Goal: Task Accomplishment & Management: Complete application form

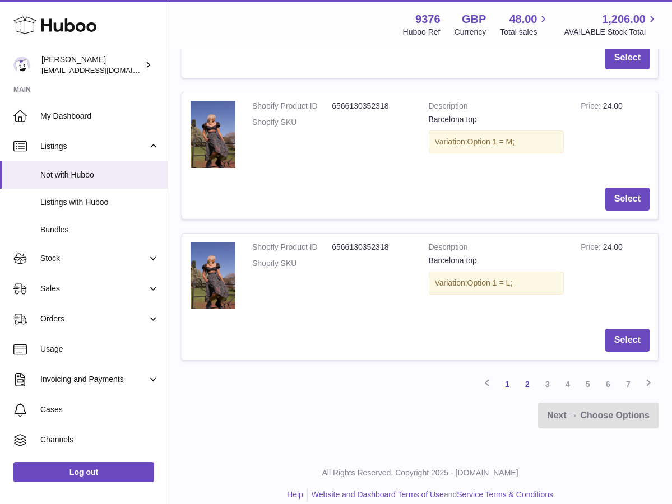
click at [510, 380] on link "1" at bounding box center [507, 384] width 20 height 20
click at [505, 374] on link "1" at bounding box center [507, 384] width 20 height 20
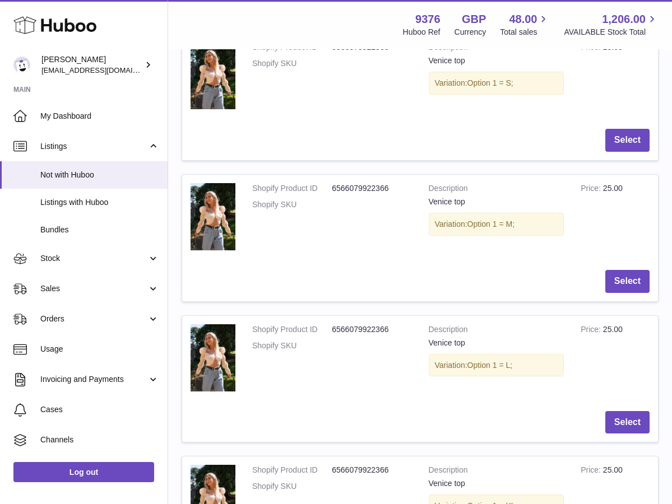
scroll to position [50, 0]
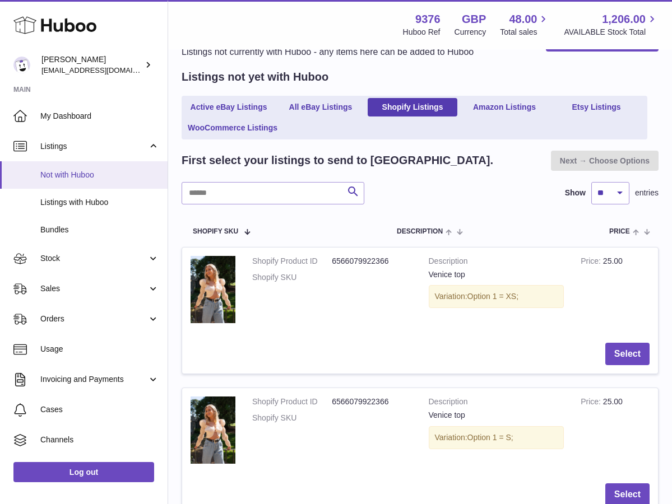
click at [95, 174] on span "Not with Huboo" at bounding box center [99, 175] width 119 height 11
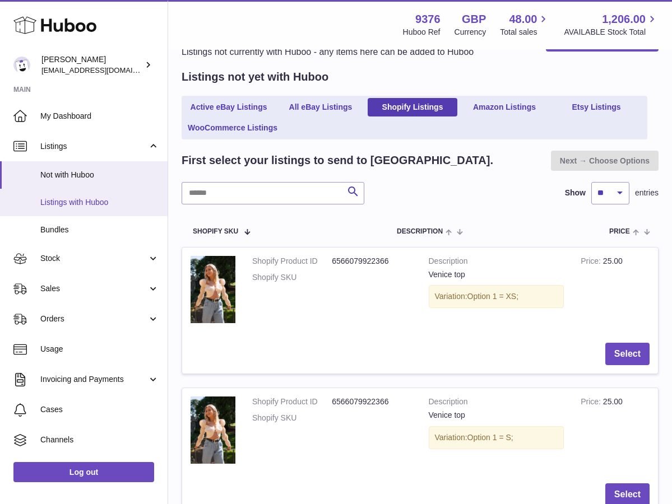
click at [99, 199] on span "Listings with Huboo" at bounding box center [99, 202] width 119 height 11
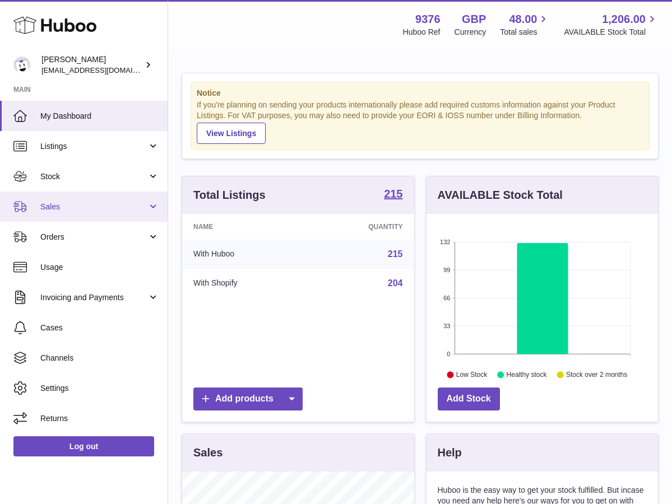
scroll to position [175, 231]
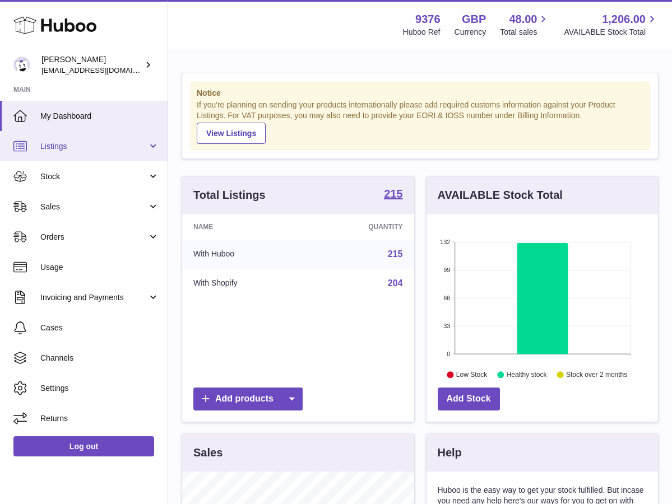
click at [87, 147] on span "Listings" at bounding box center [93, 146] width 107 height 11
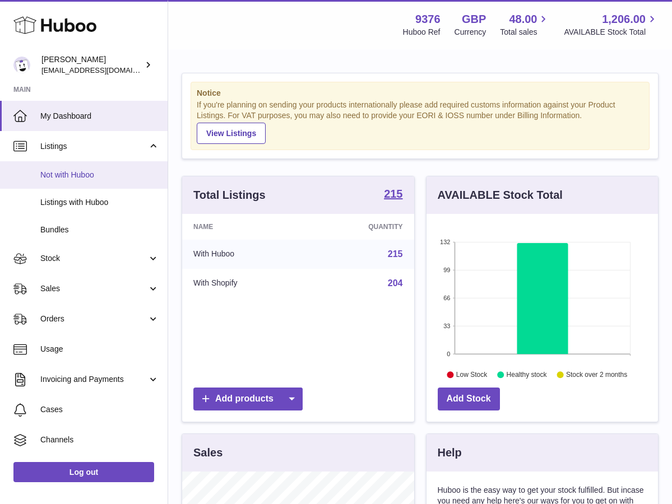
click at [91, 174] on span "Not with Huboo" at bounding box center [99, 175] width 119 height 11
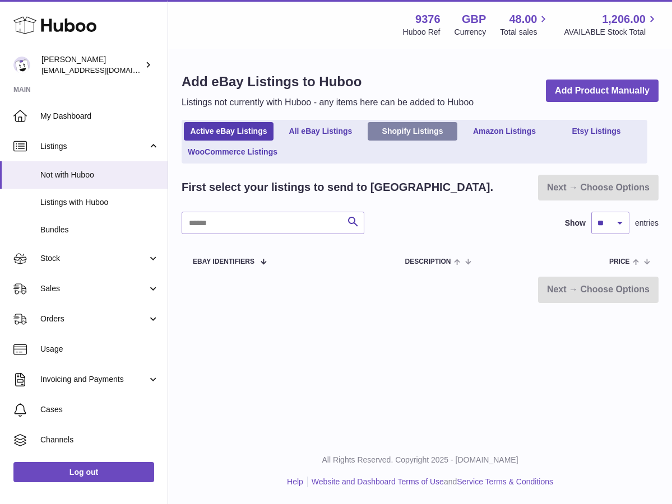
click at [404, 125] on link "Shopify Listings" at bounding box center [412, 131] width 90 height 18
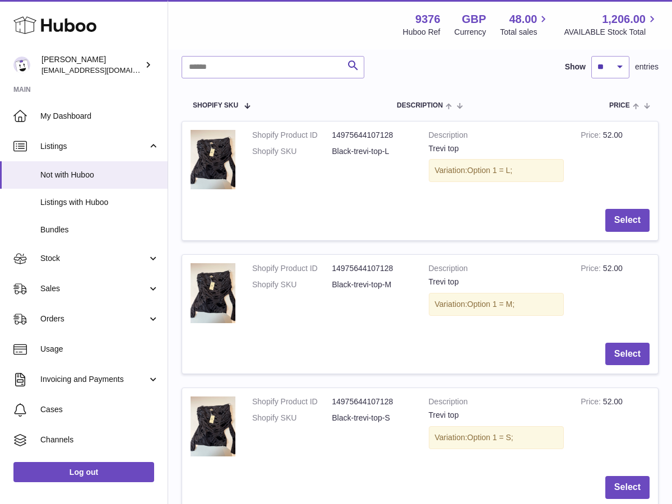
scroll to position [197, 0]
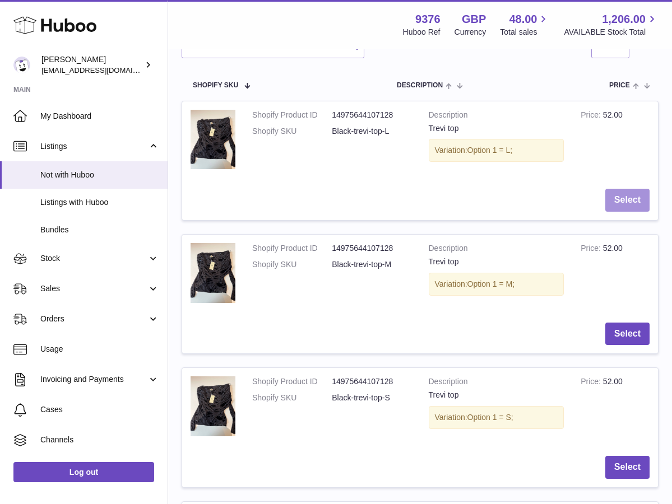
click at [635, 192] on button "Select" at bounding box center [627, 200] width 44 height 23
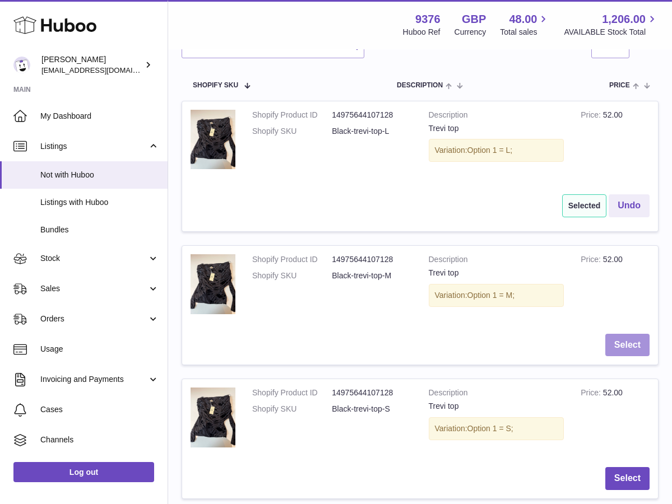
click at [617, 336] on button "Select" at bounding box center [627, 345] width 44 height 23
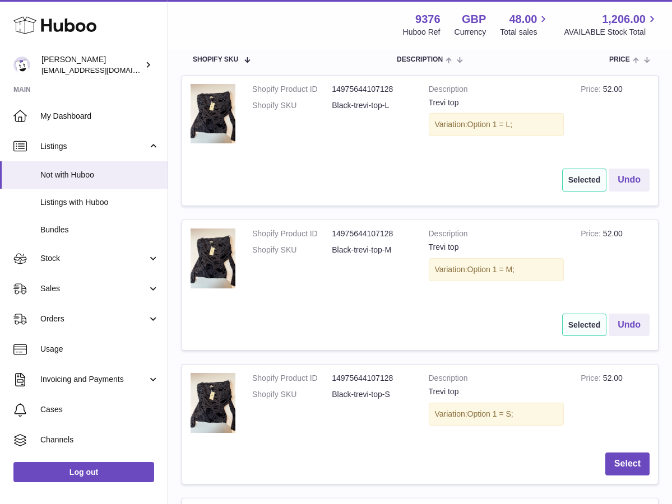
scroll to position [349, 0]
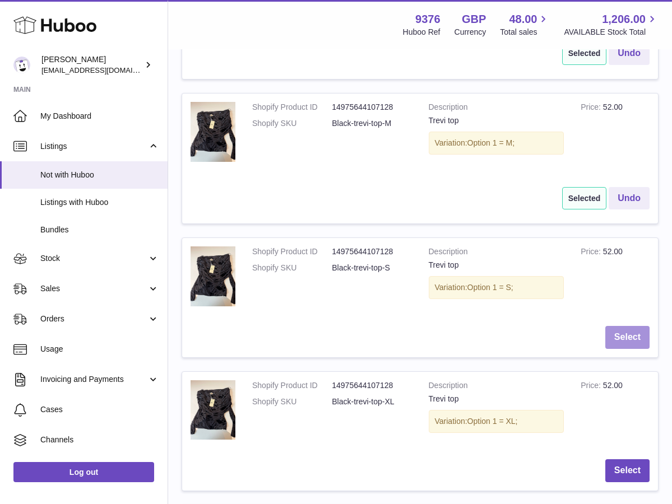
click at [617, 334] on button "Select" at bounding box center [627, 337] width 44 height 23
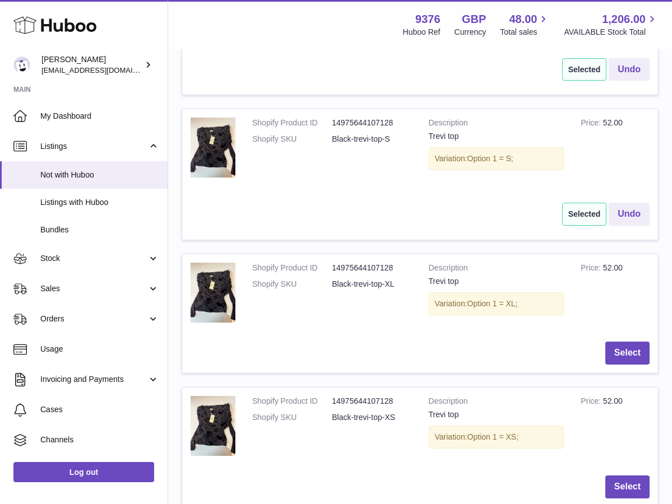
scroll to position [515, 0]
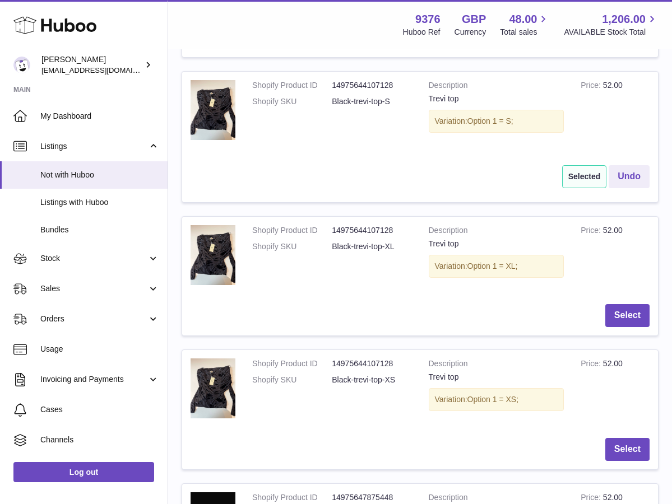
click at [618, 328] on td "Select" at bounding box center [420, 316] width 476 height 40
click at [624, 313] on button "Select" at bounding box center [627, 315] width 44 height 23
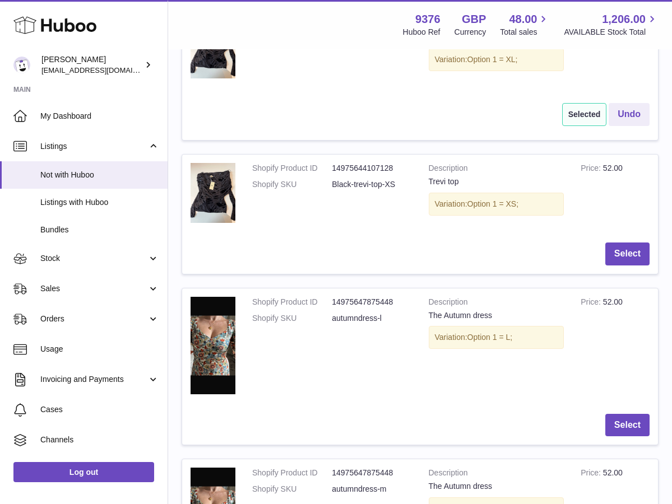
scroll to position [724, 0]
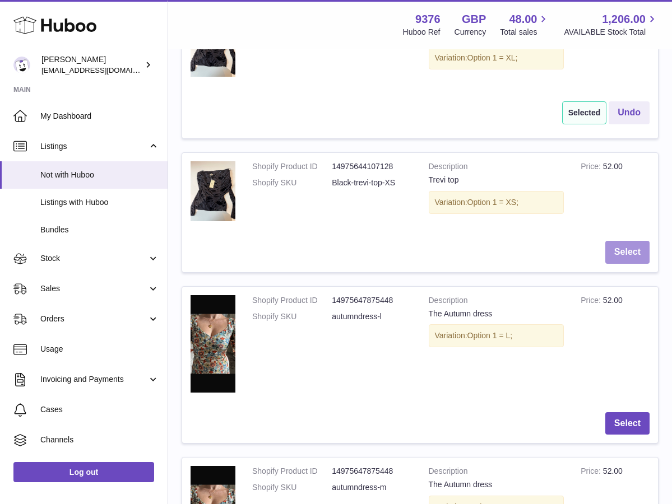
click at [615, 249] on button "Select" at bounding box center [627, 252] width 44 height 23
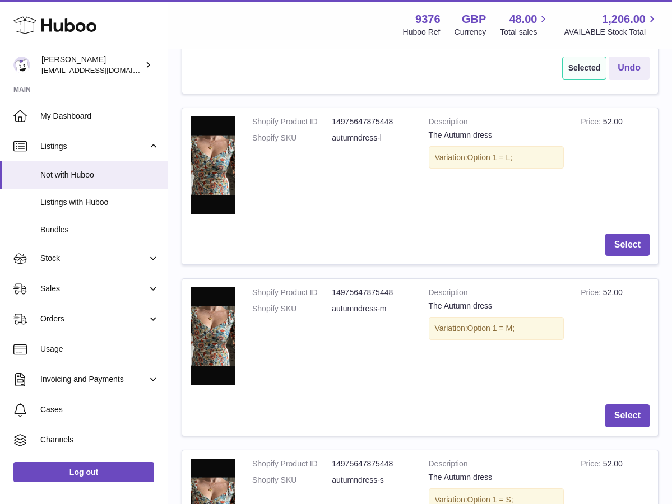
scroll to position [919, 0]
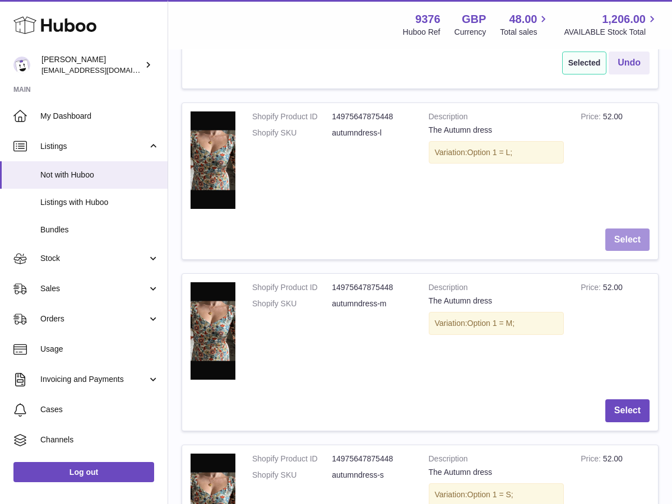
click at [613, 229] on button "Select" at bounding box center [627, 240] width 44 height 23
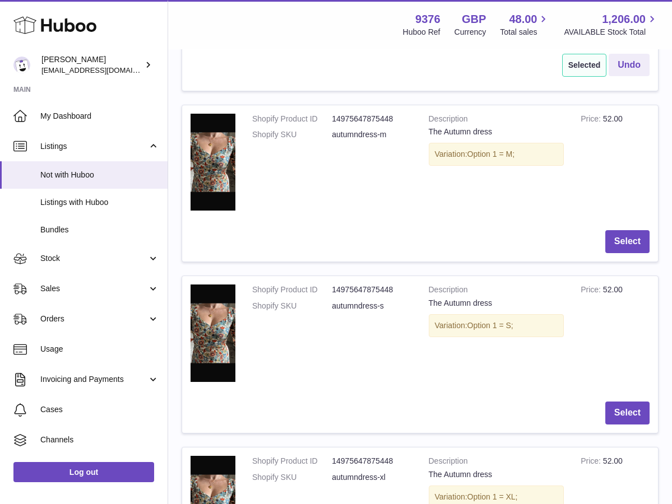
scroll to position [1112, 0]
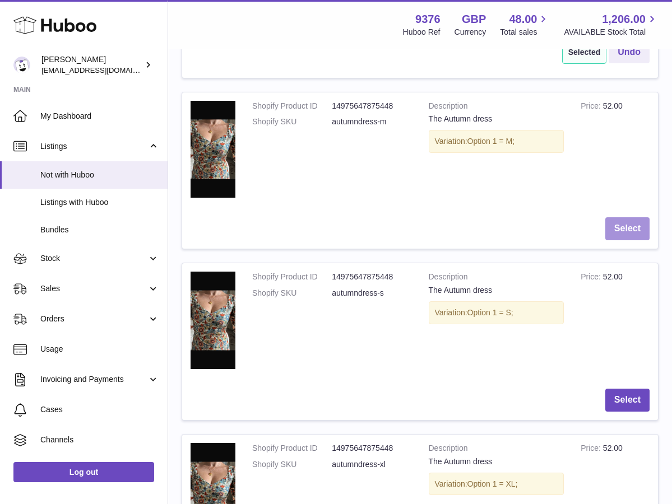
click at [622, 218] on button "Select" at bounding box center [627, 228] width 44 height 23
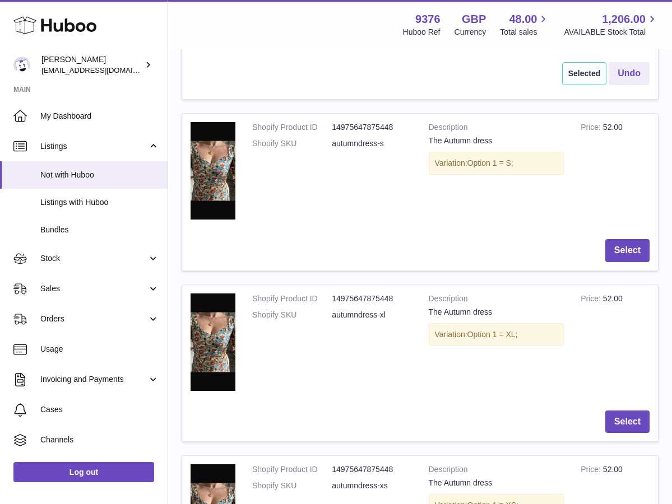
scroll to position [1343, 0]
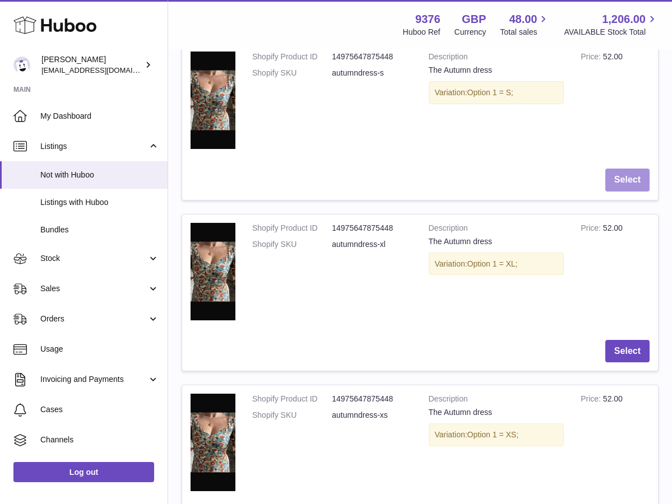
click at [611, 169] on button "Select" at bounding box center [627, 180] width 44 height 23
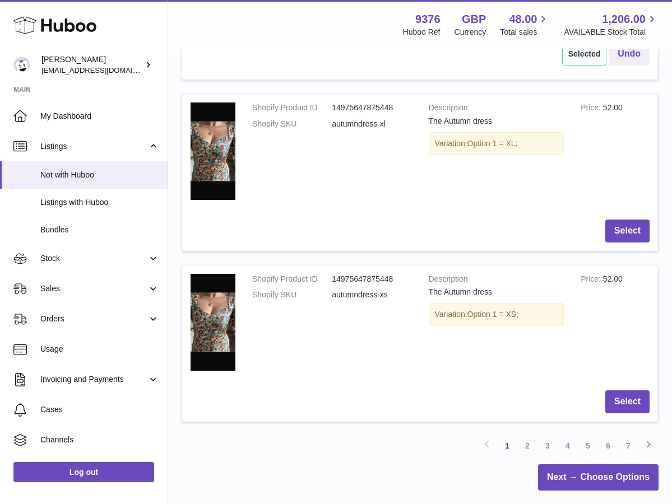
scroll to position [1490, 0]
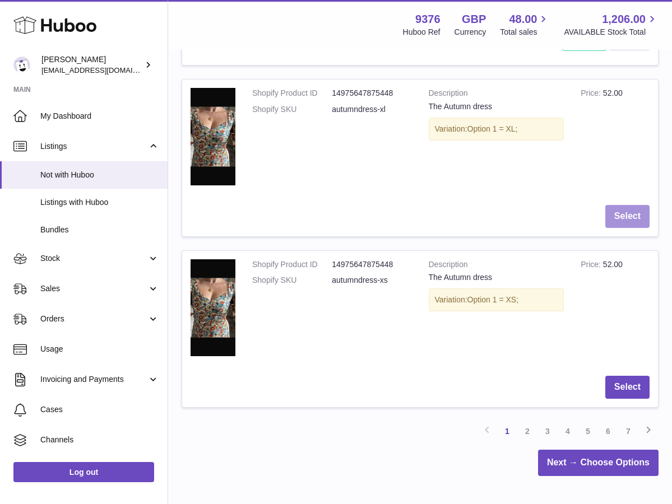
click at [627, 208] on button "Select" at bounding box center [627, 216] width 44 height 23
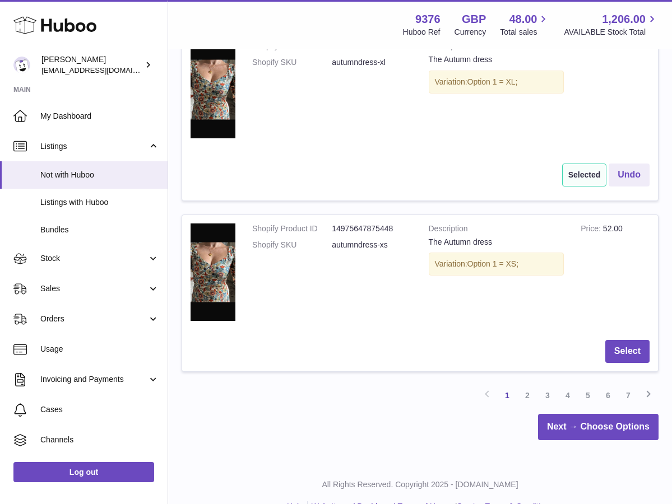
scroll to position [1539, 0]
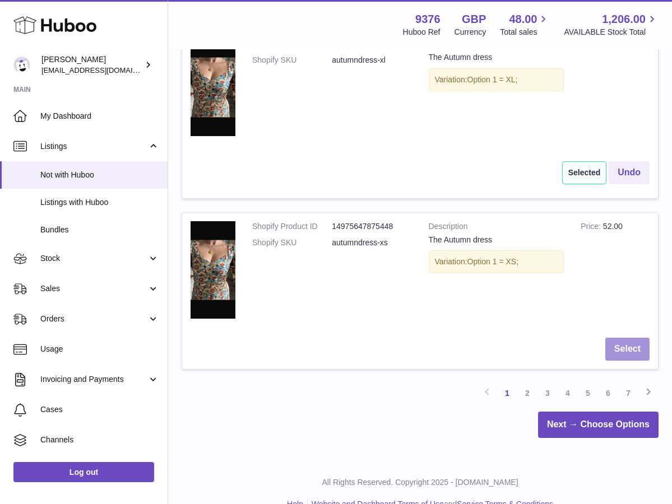
click at [630, 345] on button "Select" at bounding box center [627, 349] width 44 height 23
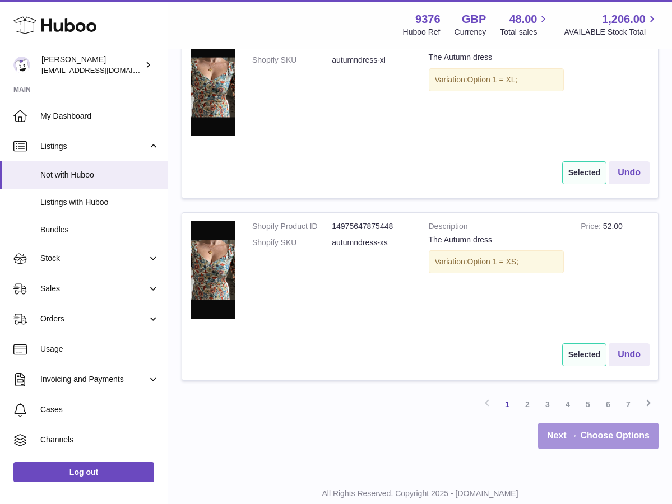
click at [586, 423] on link "Next → Choose Options" at bounding box center [598, 436] width 120 height 26
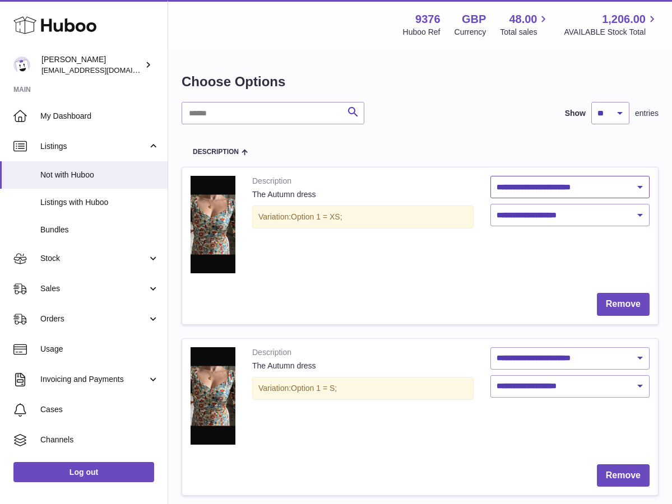
select select "********"
select select "***"
select select "********"
select select "***"
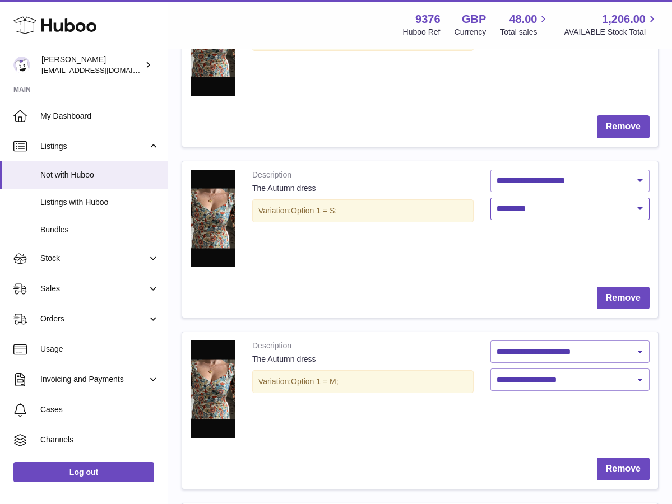
scroll to position [182, 0]
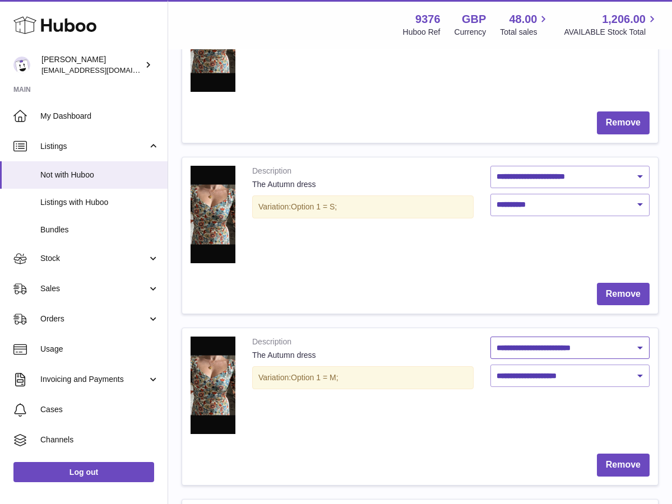
select select "********"
select select "**"
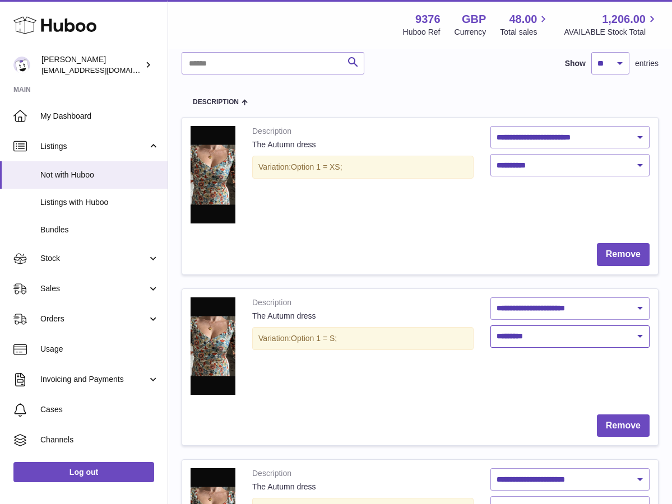
scroll to position [48, 0]
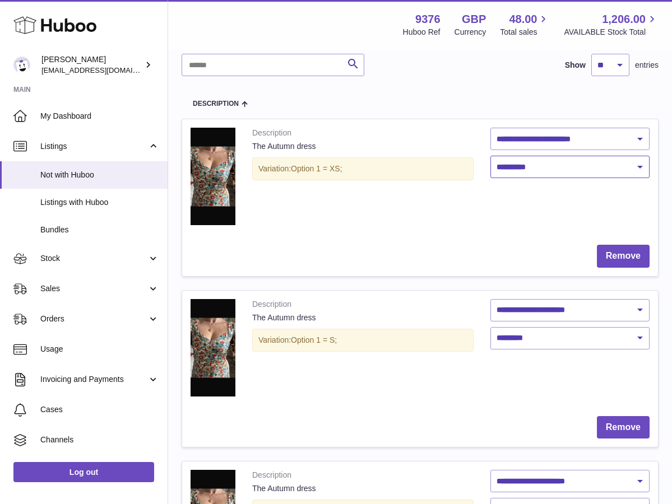
select select "**"
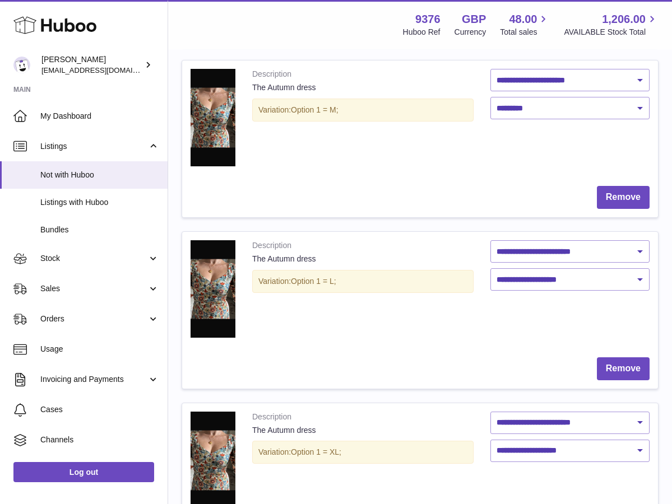
scroll to position [583, 0]
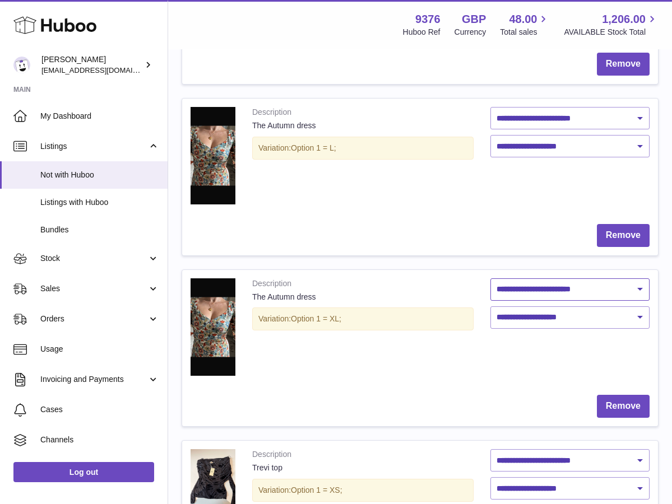
select select "********"
select select "**"
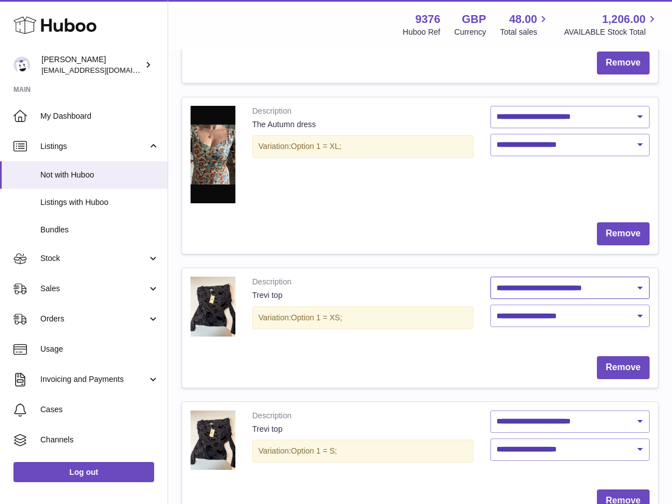
scroll to position [765, 0]
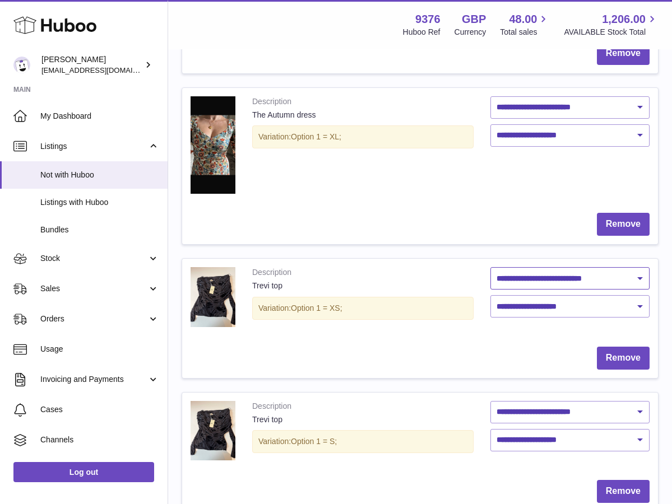
select select "********"
select select "**"
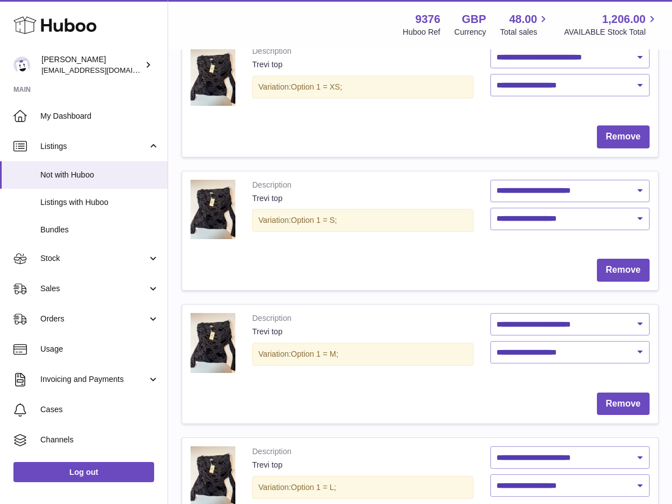
scroll to position [990, 0]
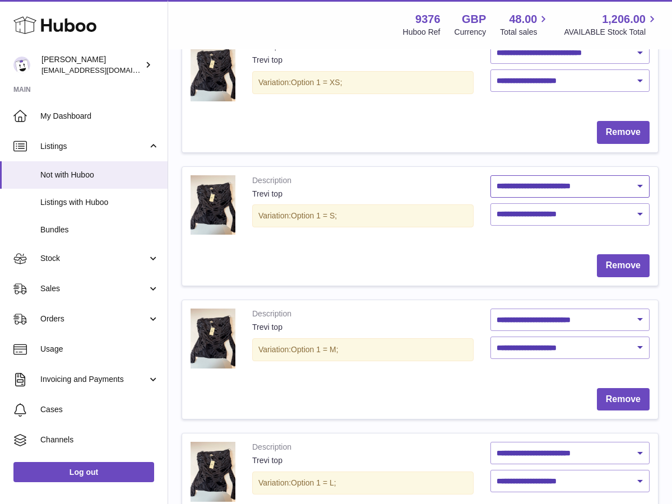
select select "********"
select select "**"
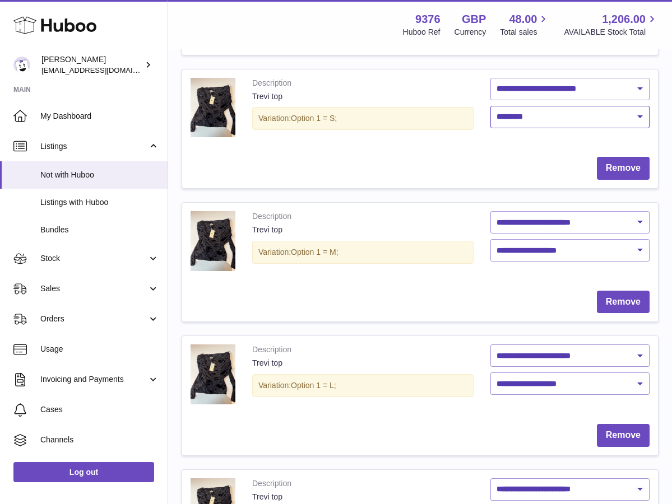
scroll to position [1097, 0]
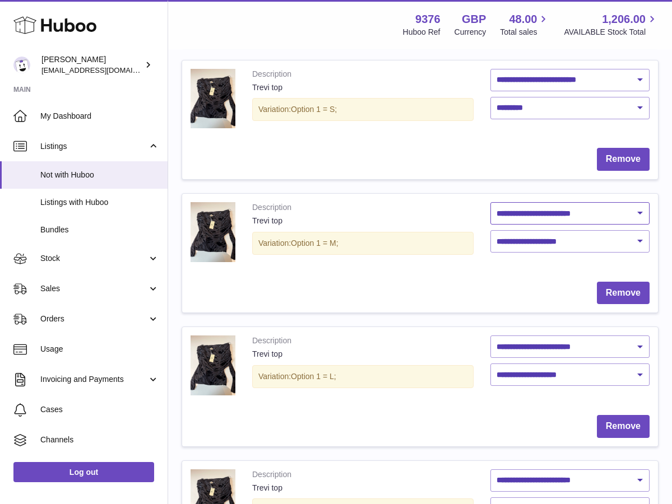
select select "********"
select select "**"
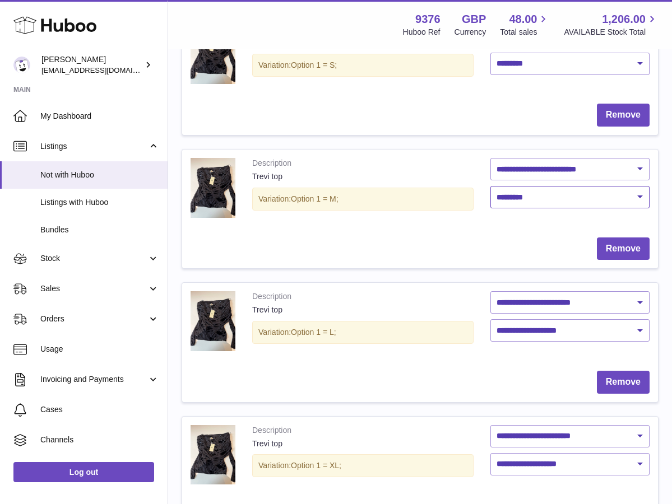
scroll to position [1164, 0]
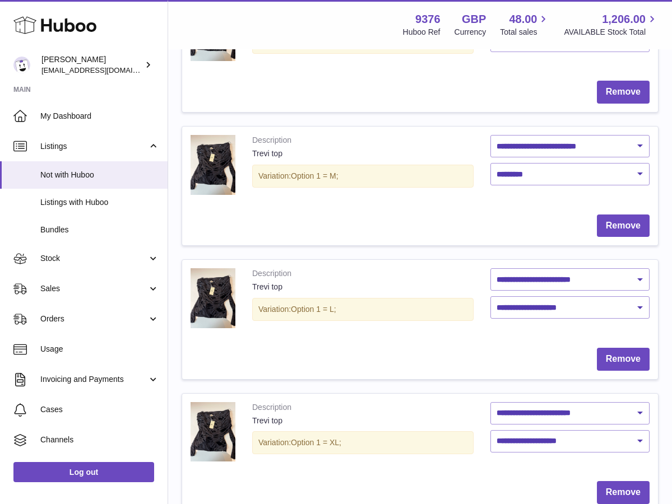
click at [542, 260] on td "**********" at bounding box center [570, 300] width 176 height 80
select select "********"
select select "**"
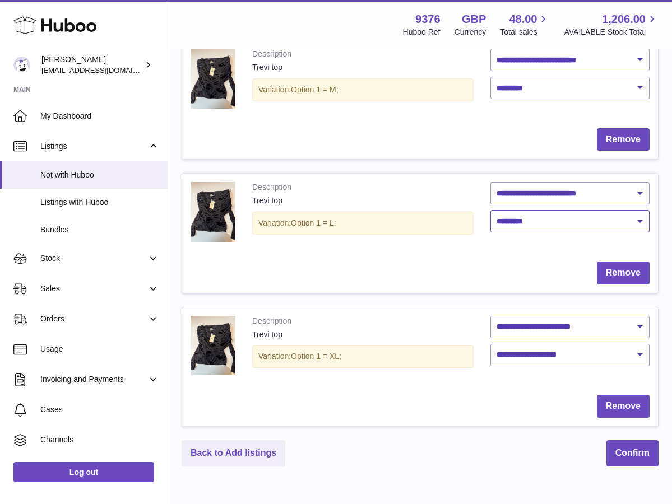
scroll to position [1255, 0]
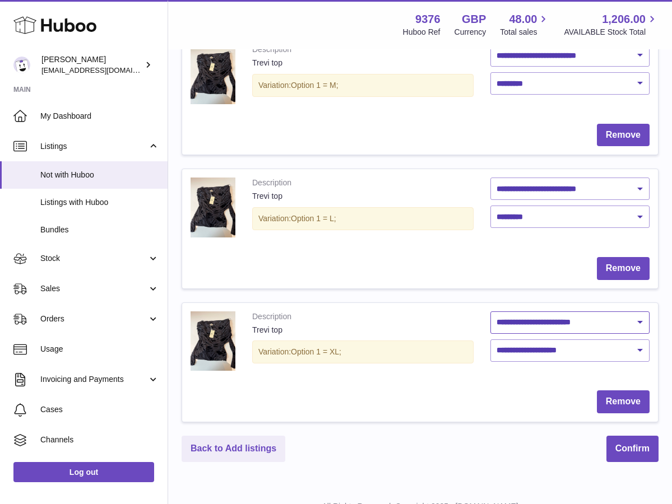
select select "********"
select select "**"
click at [611, 441] on button "Confirm" at bounding box center [632, 449] width 52 height 26
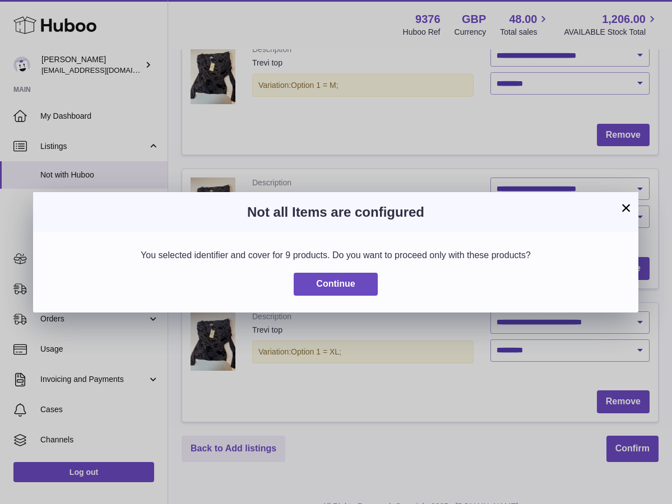
click at [622, 210] on button "×" at bounding box center [625, 207] width 13 height 13
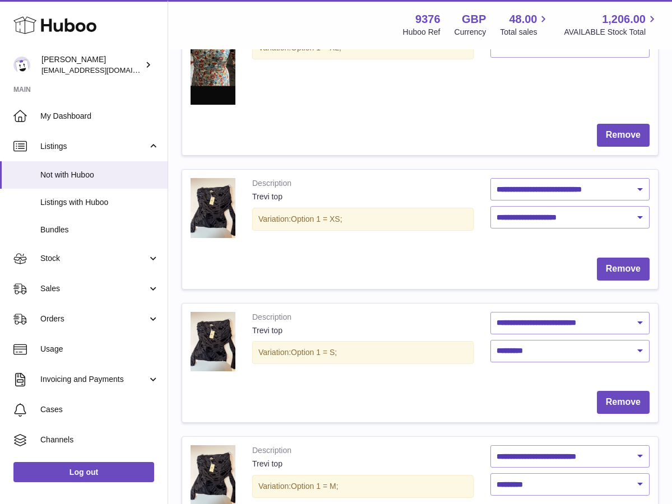
scroll to position [853, 0]
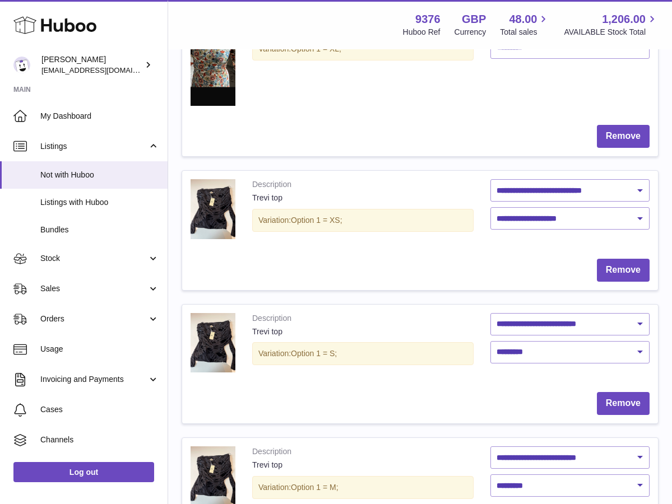
click at [575, 227] on td "**********" at bounding box center [570, 211] width 176 height 80
select select "**"
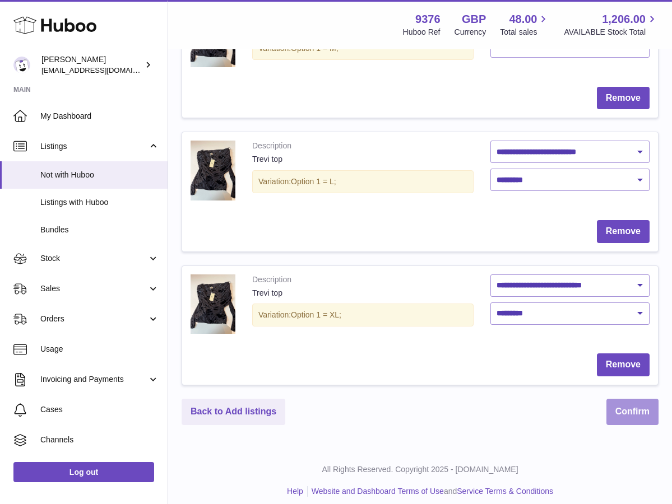
scroll to position [1291, 0]
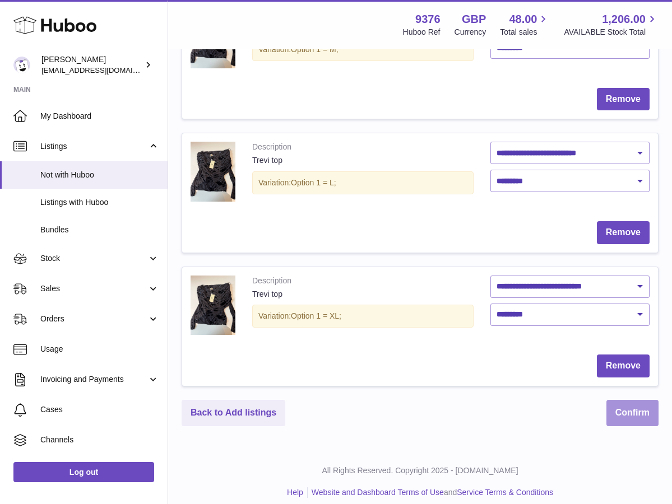
click at [620, 412] on button "Confirm" at bounding box center [632, 413] width 52 height 26
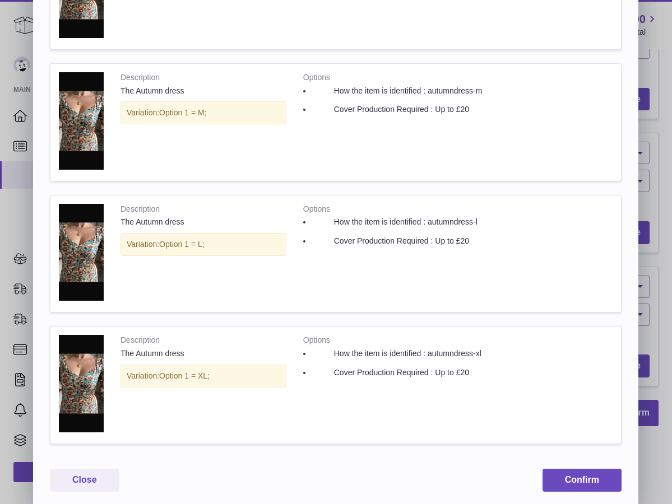
scroll to position [856, 0]
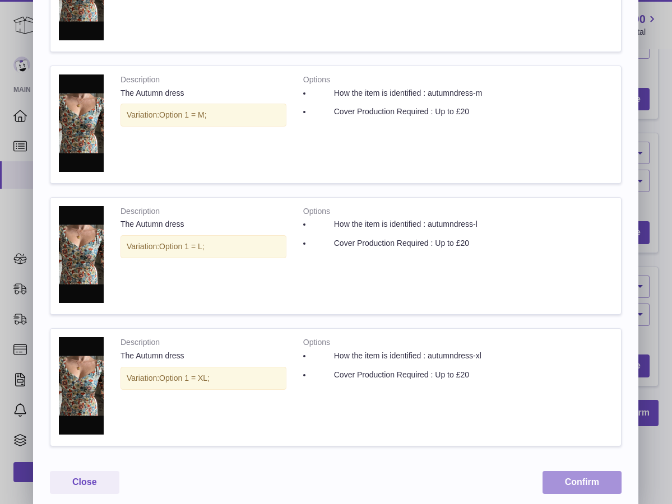
click at [565, 472] on button "Confirm" at bounding box center [581, 482] width 79 height 23
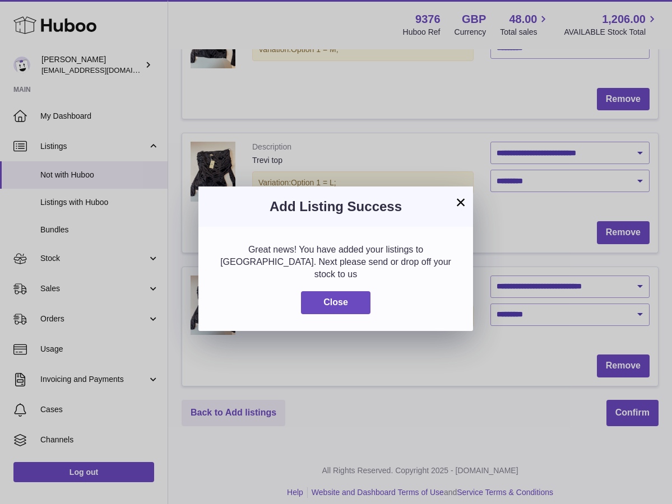
scroll to position [0, 0]
click at [356, 291] on button "Close" at bounding box center [335, 302] width 69 height 23
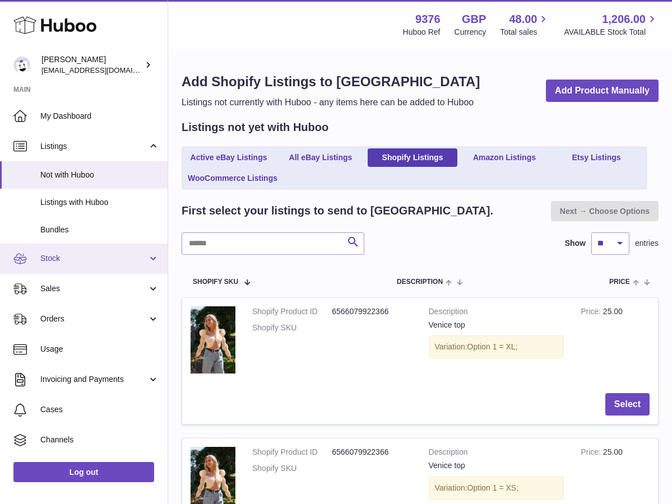
click at [99, 249] on link "Stock" at bounding box center [84, 259] width 168 height 30
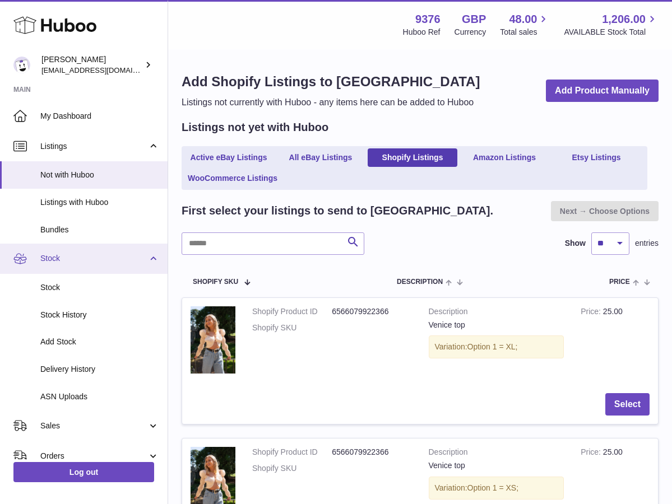
click at [99, 249] on link "Stock" at bounding box center [84, 259] width 168 height 30
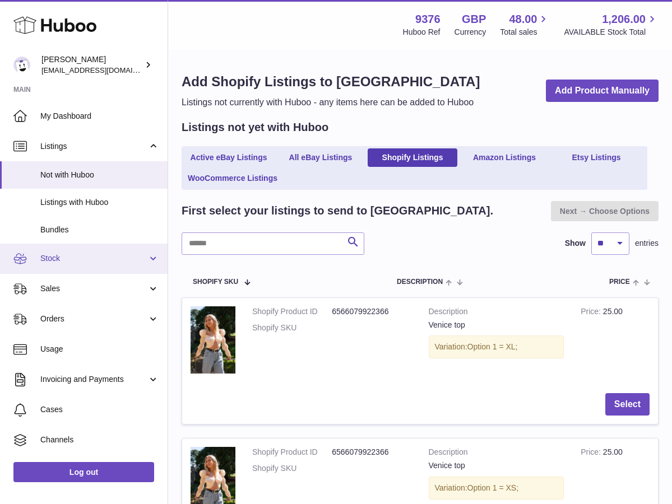
click at [76, 259] on span "Stock" at bounding box center [93, 258] width 107 height 11
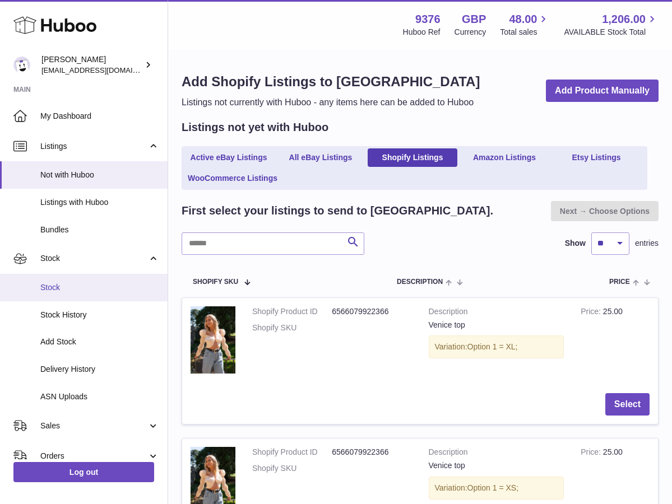
click at [71, 282] on span "Stock" at bounding box center [99, 287] width 119 height 11
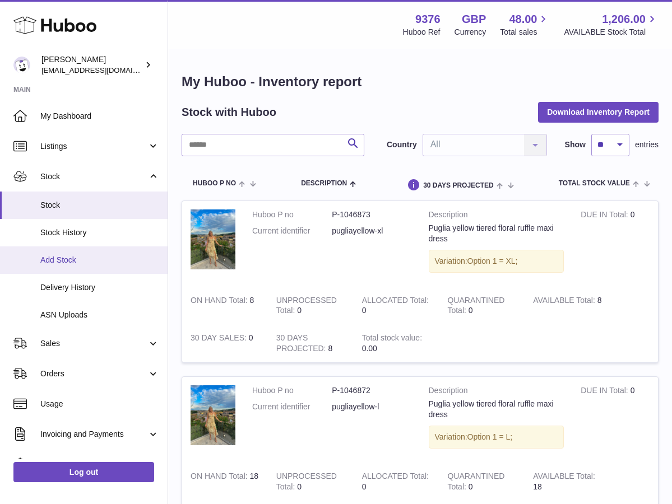
click at [67, 259] on span "Add Stock" at bounding box center [99, 260] width 119 height 11
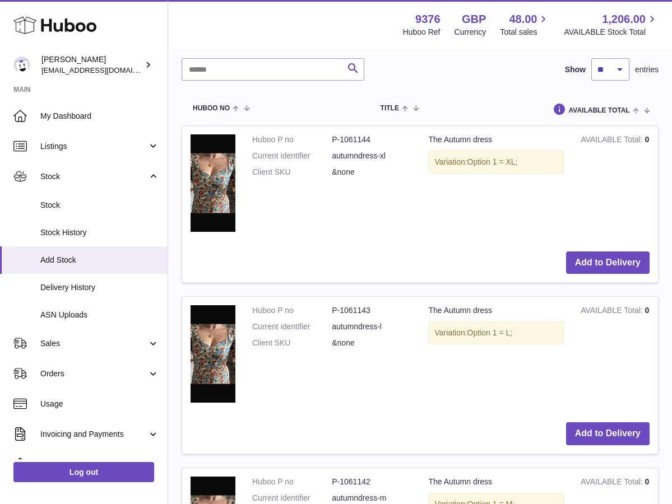
scroll to position [266, 0]
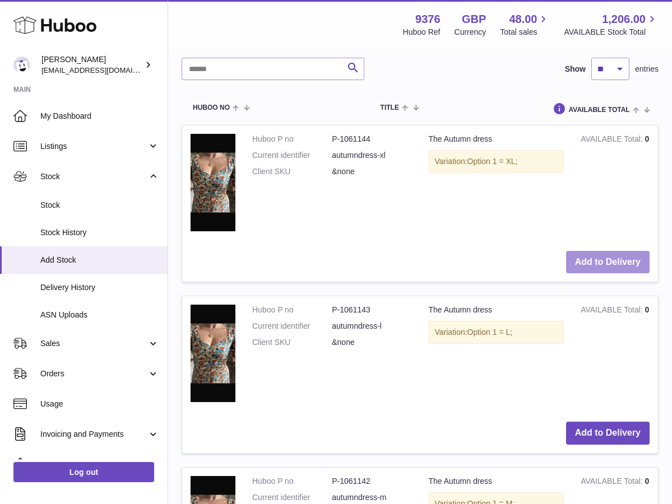
click at [621, 253] on button "Add to Delivery" at bounding box center [607, 262] width 83 height 23
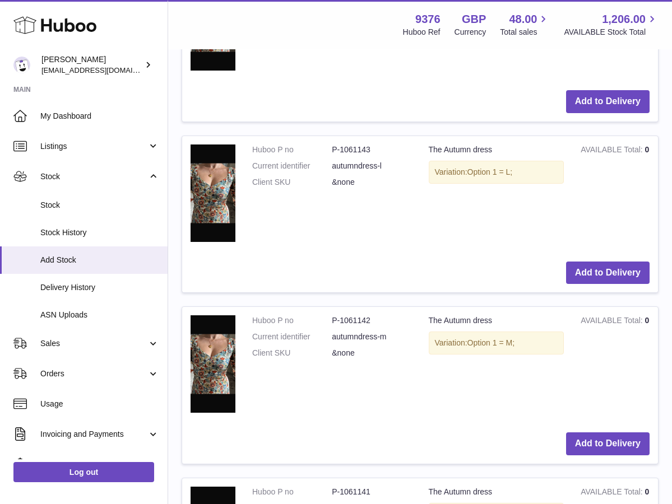
scroll to position [638, 0]
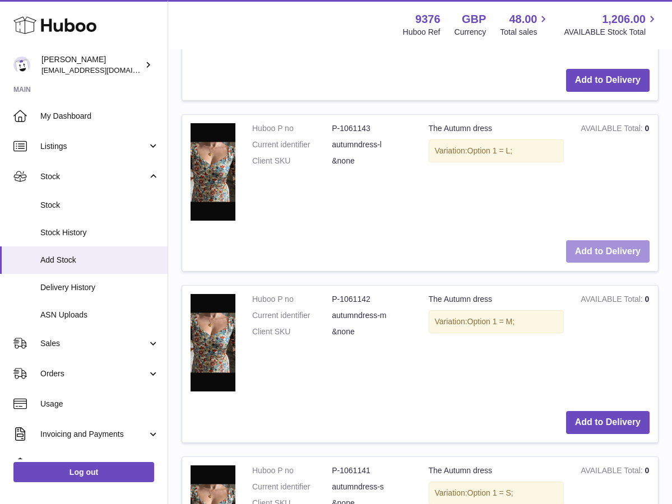
click at [607, 241] on button "Add to Delivery" at bounding box center [607, 251] width 83 height 23
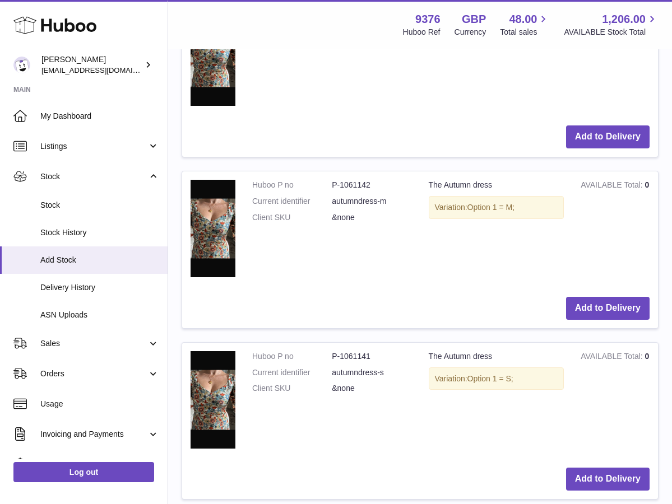
scroll to position [942, 0]
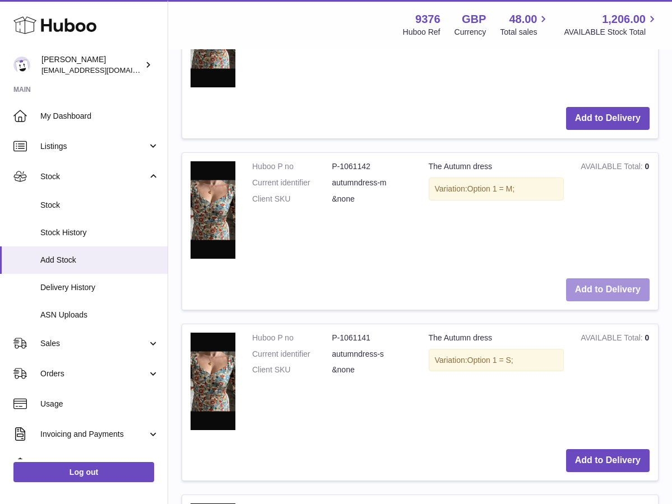
click at [595, 286] on button "Add to Delivery" at bounding box center [607, 289] width 83 height 23
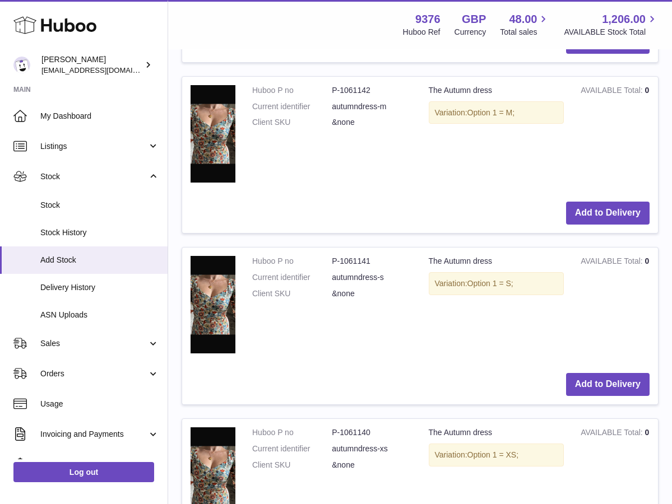
scroll to position [1190, 0]
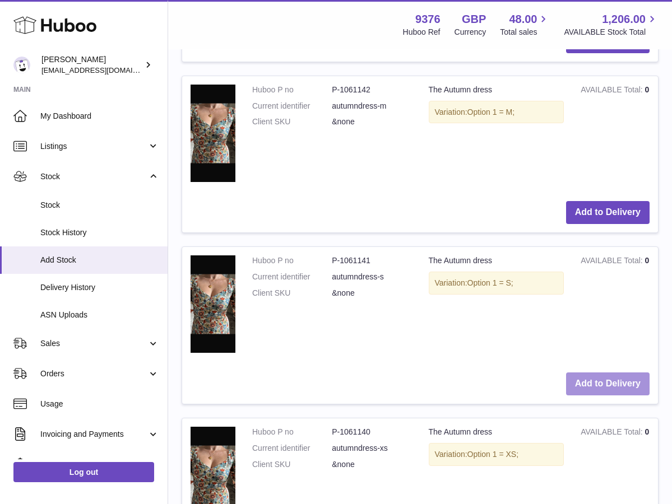
click at [588, 375] on button "Add to Delivery" at bounding box center [607, 384] width 83 height 23
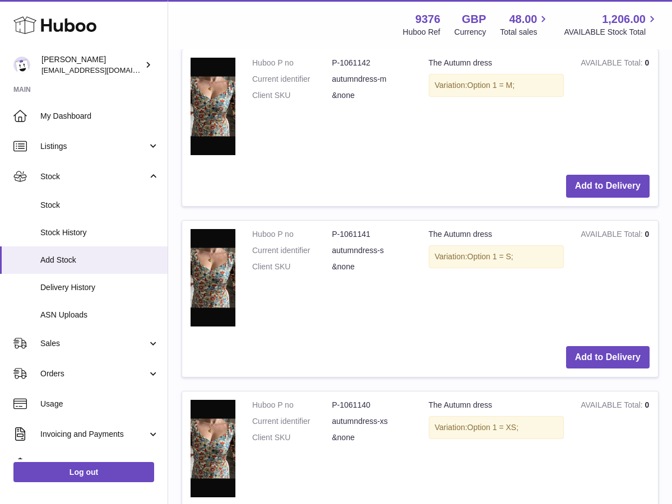
scroll to position [1391, 0]
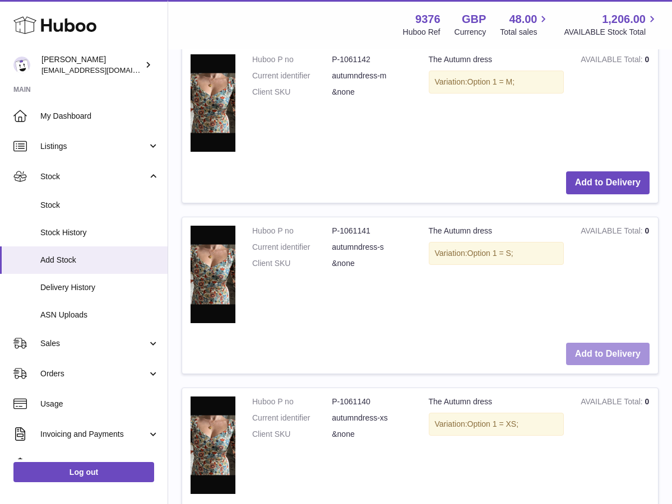
click at [595, 343] on button "Add to Delivery" at bounding box center [607, 354] width 83 height 23
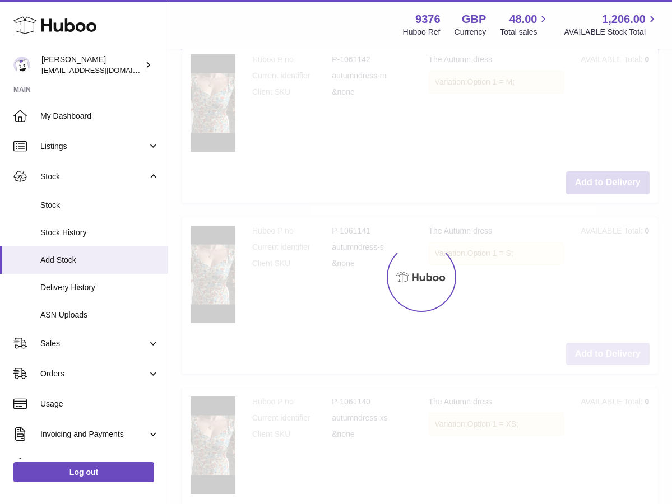
type input "*"
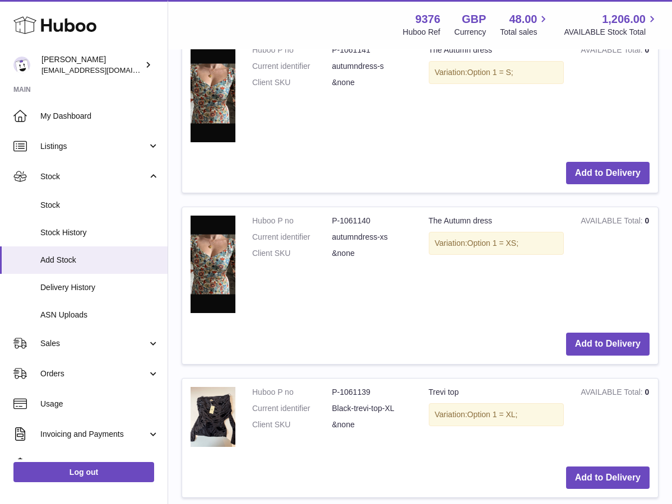
scroll to position [1580, 0]
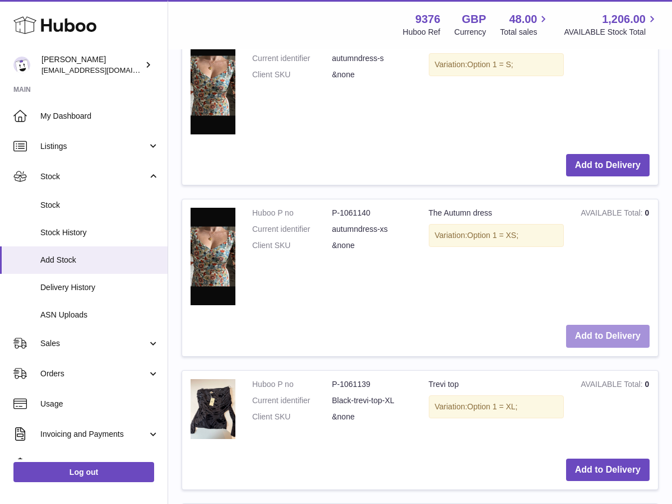
click at [608, 333] on button "Add to Delivery" at bounding box center [607, 336] width 83 height 23
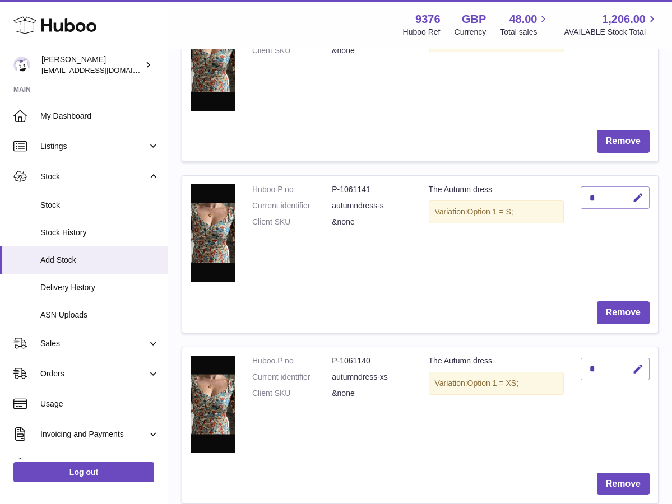
scroll to position [590, 0]
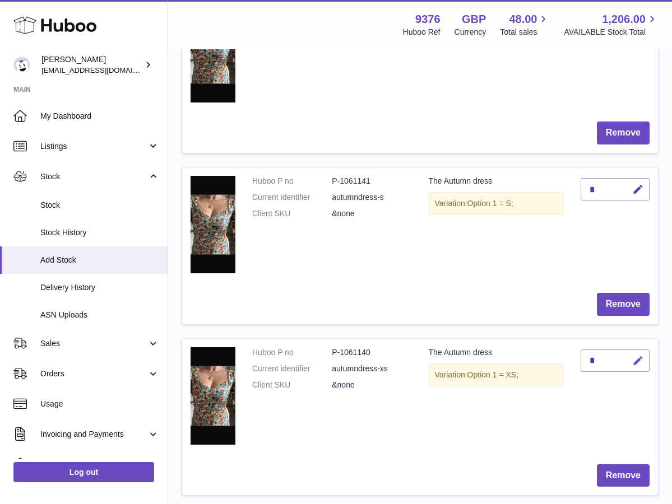
click at [635, 356] on icon "button" at bounding box center [638, 361] width 12 height 12
type input "**"
click at [637, 357] on icon "submit" at bounding box center [638, 361] width 10 height 10
click at [613, 189] on div "*" at bounding box center [614, 189] width 69 height 22
click at [626, 185] on button "button" at bounding box center [636, 189] width 26 height 23
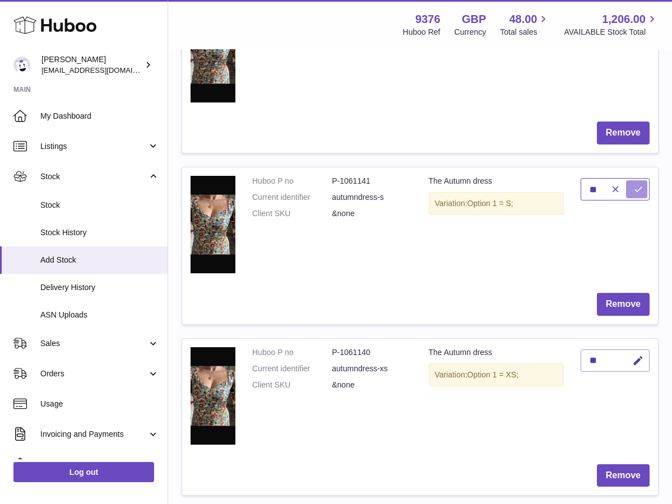
type input "**"
click at [638, 186] on icon "submit" at bounding box center [638, 189] width 10 height 10
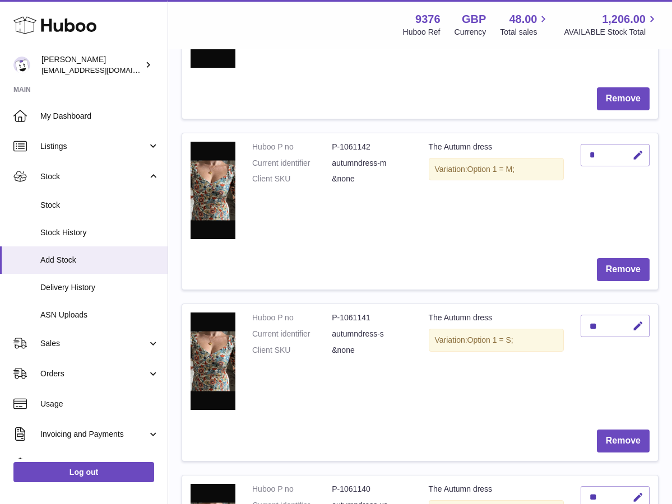
scroll to position [450, 0]
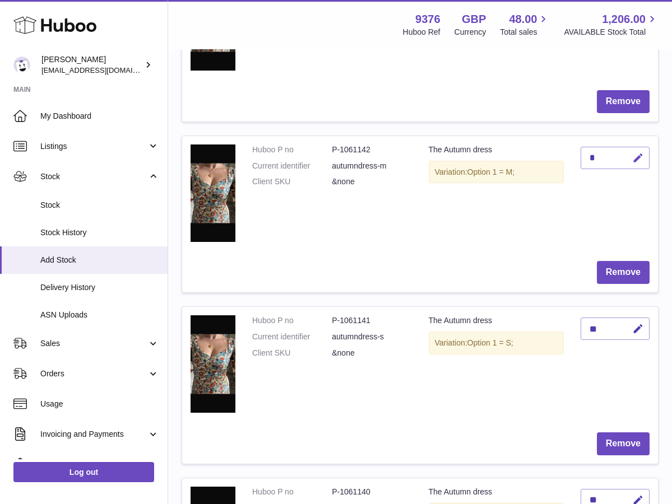
click at [635, 156] on icon "button" at bounding box center [638, 158] width 12 height 12
type input "**"
click at [644, 160] on button "submit" at bounding box center [636, 158] width 21 height 18
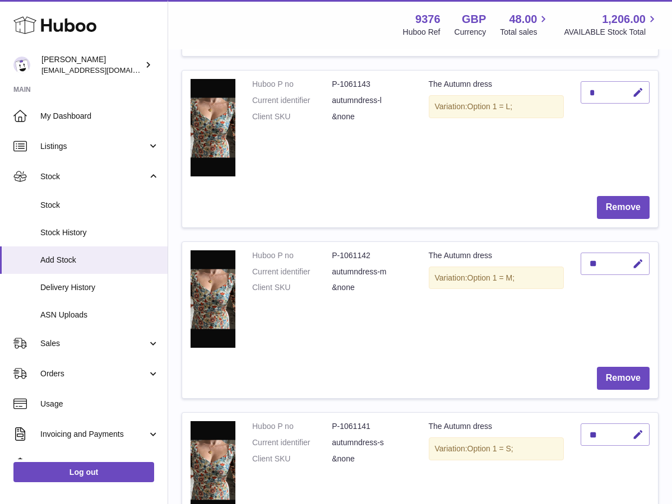
scroll to position [344, 0]
click at [638, 96] on icon "button" at bounding box center [638, 93] width 12 height 12
type input "**"
click at [637, 91] on icon "submit" at bounding box center [638, 93] width 10 height 10
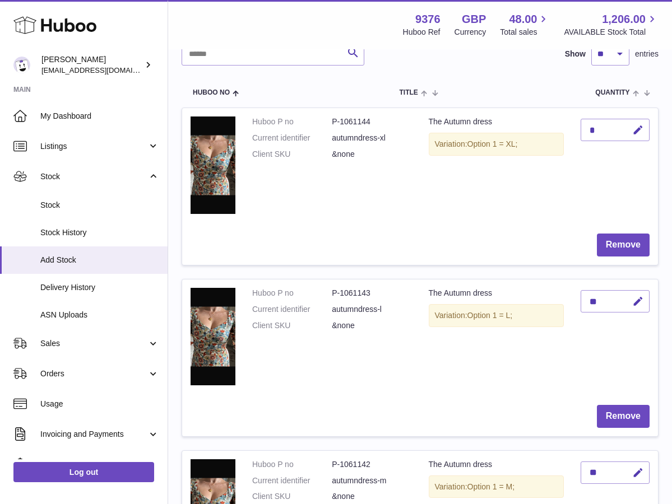
scroll to position [133, 0]
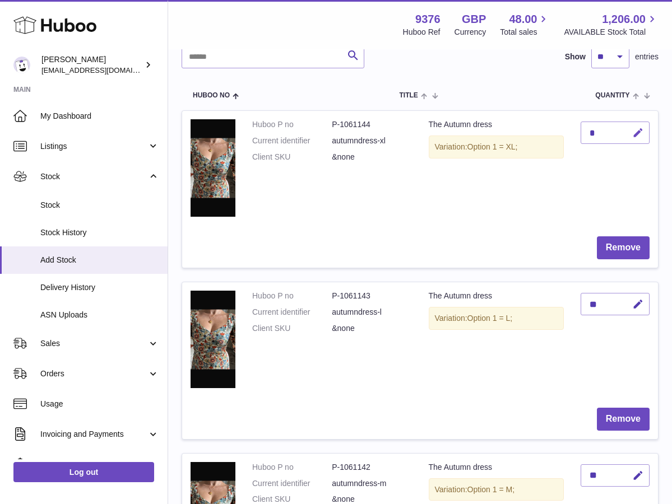
click at [635, 131] on icon "button" at bounding box center [638, 133] width 12 height 12
type input "**"
click at [639, 137] on button "submit" at bounding box center [636, 133] width 21 height 18
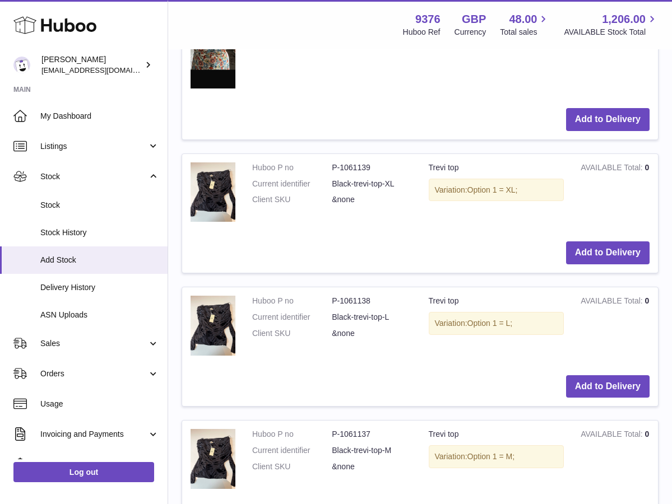
scroll to position [1970, 0]
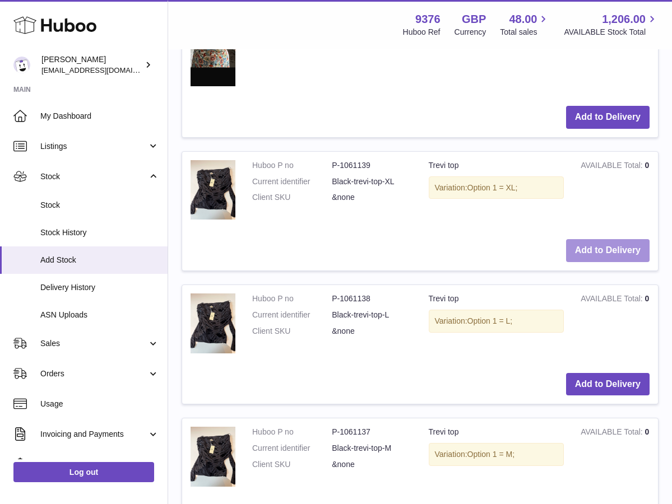
click at [612, 248] on button "Add to Delivery" at bounding box center [607, 250] width 83 height 23
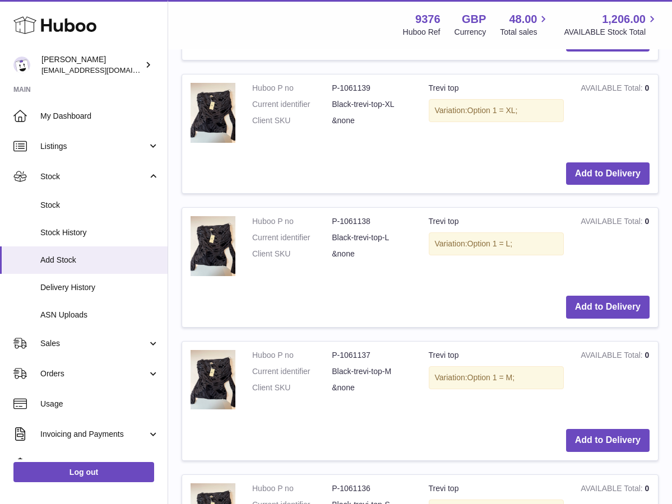
scroll to position [2181, 0]
click at [587, 299] on button "Add to Delivery" at bounding box center [607, 307] width 83 height 23
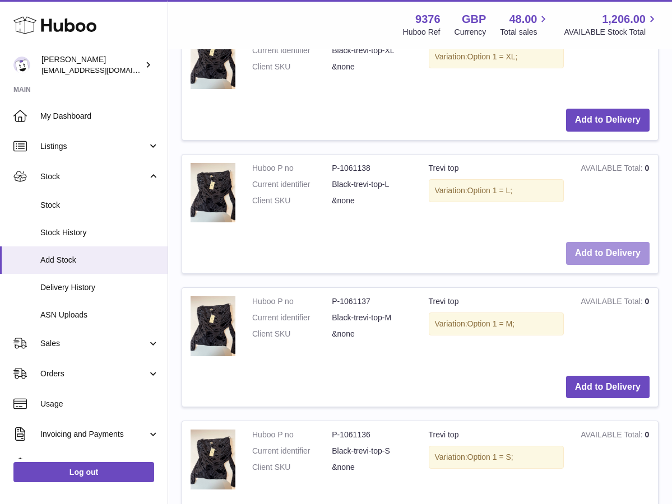
scroll to position [2365, 0]
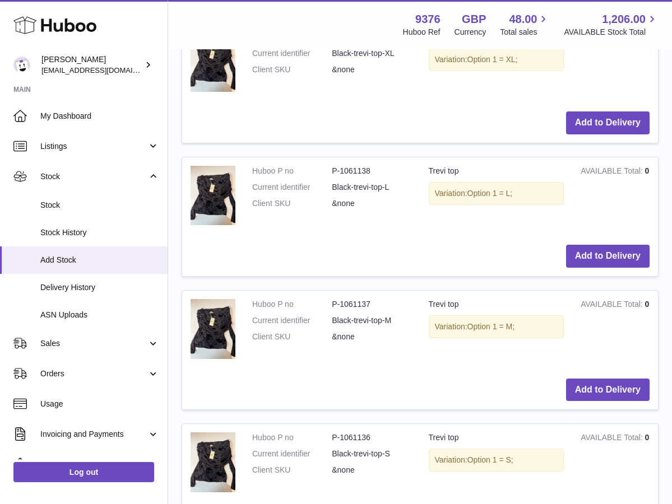
click at [598, 350] on td "AVAILABLE Total 0" at bounding box center [615, 331] width 86 height 80
click at [597, 379] on button "Add to Delivery" at bounding box center [607, 390] width 83 height 23
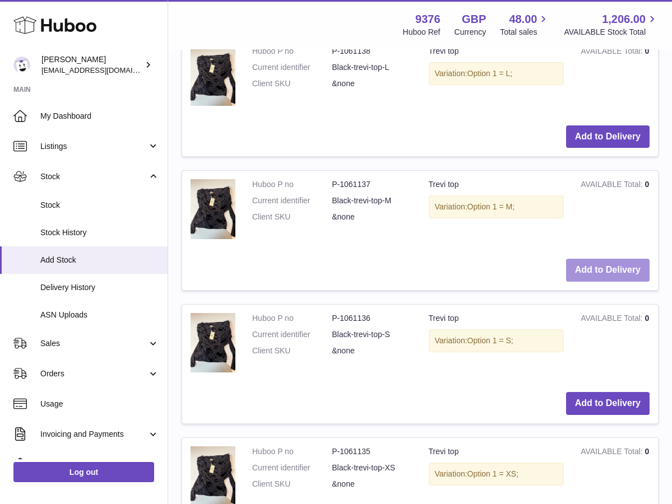
scroll to position [2619, 0]
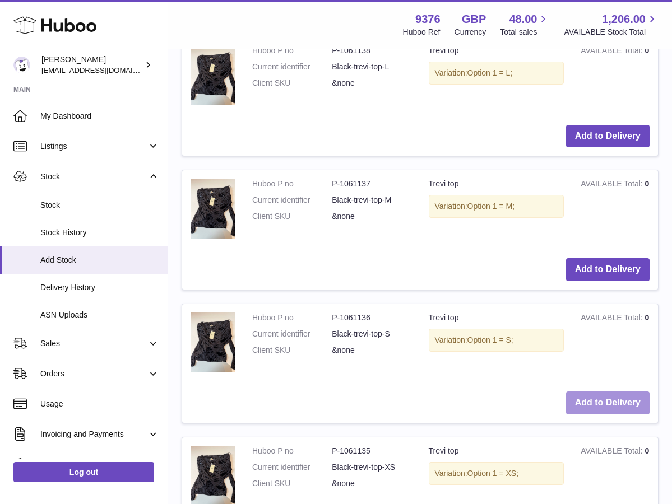
click at [597, 392] on button "Add to Delivery" at bounding box center [607, 403] width 83 height 23
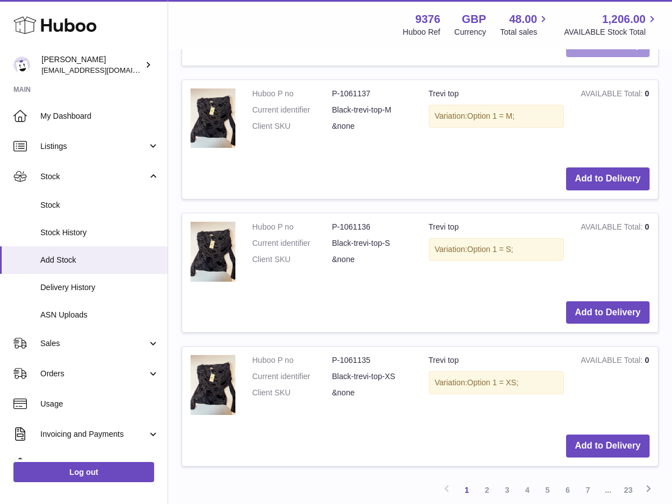
scroll to position [2847, 0]
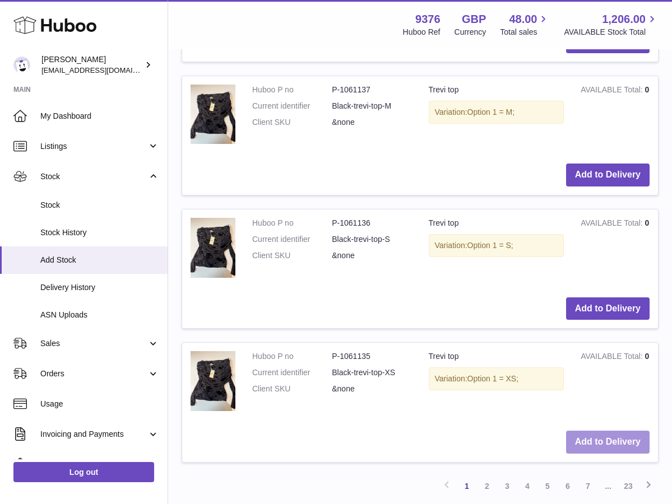
click at [585, 431] on button "Add to Delivery" at bounding box center [607, 442] width 83 height 23
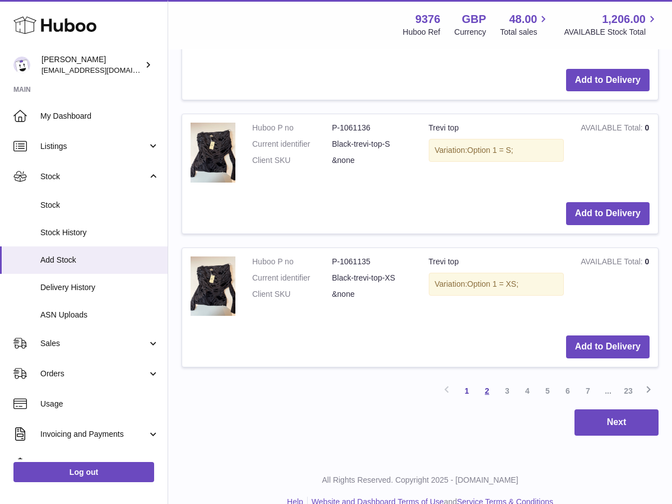
click at [483, 381] on link "2" at bounding box center [487, 391] width 20 height 20
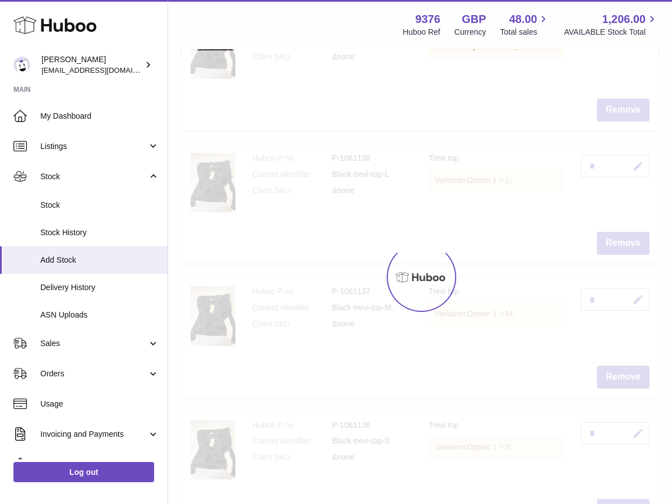
scroll to position [50, 0]
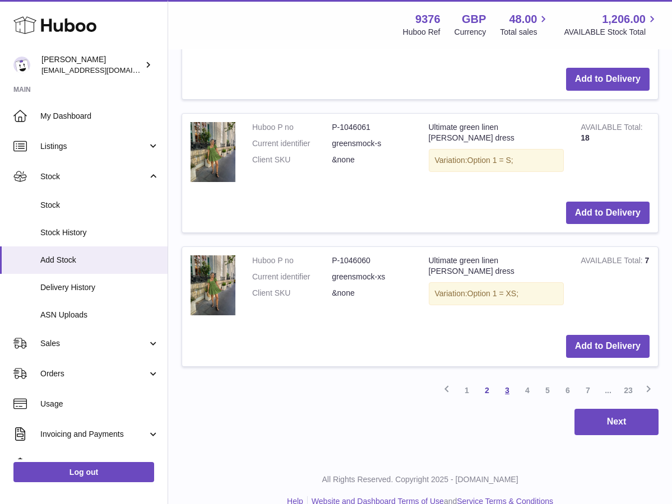
click at [501, 380] on link "3" at bounding box center [507, 390] width 20 height 20
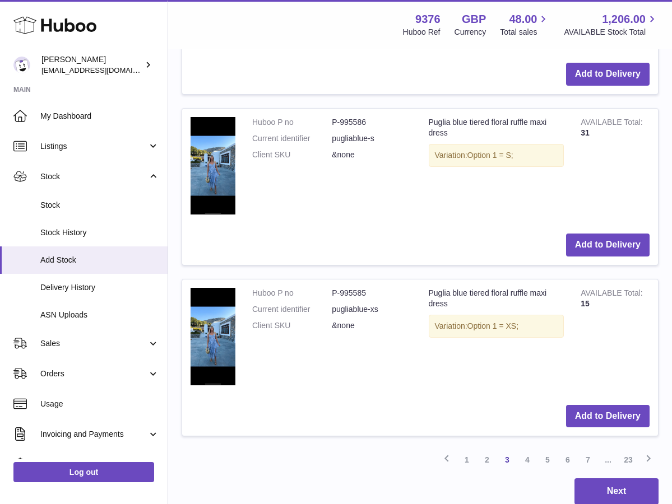
scroll to position [2937, 0]
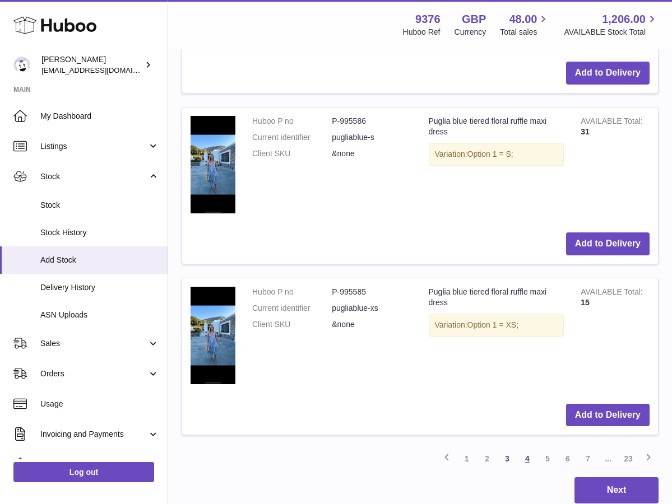
click at [533, 449] on link "4" at bounding box center [527, 459] width 20 height 20
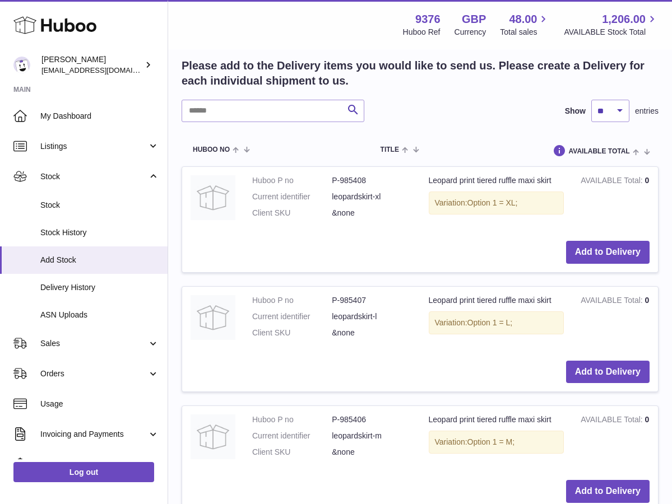
scroll to position [1776, 0]
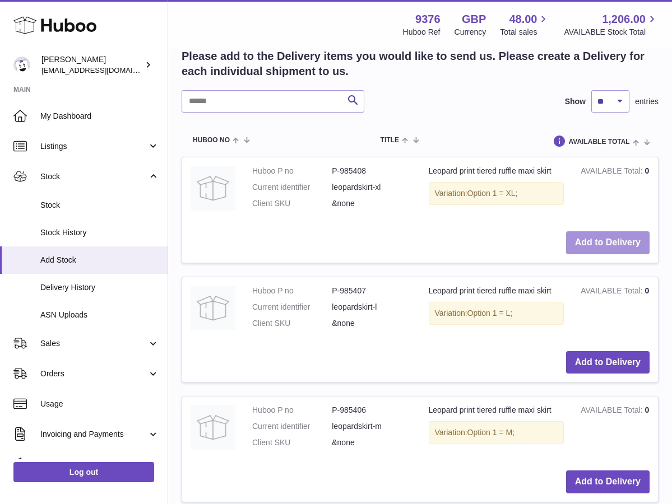
click at [599, 236] on button "Add to Delivery" at bounding box center [607, 242] width 83 height 23
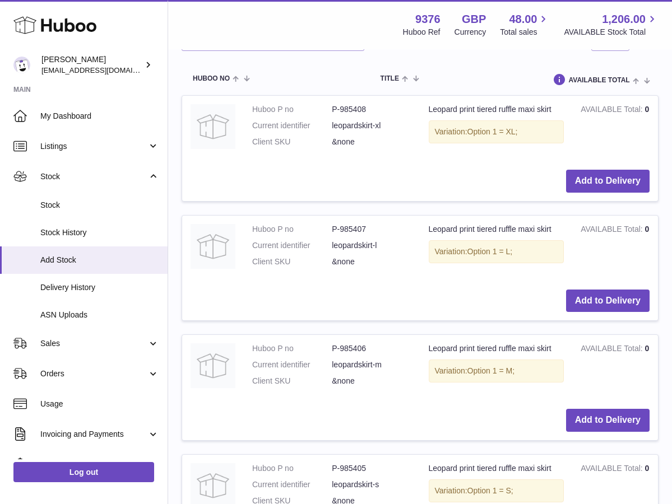
scroll to position [1878, 0]
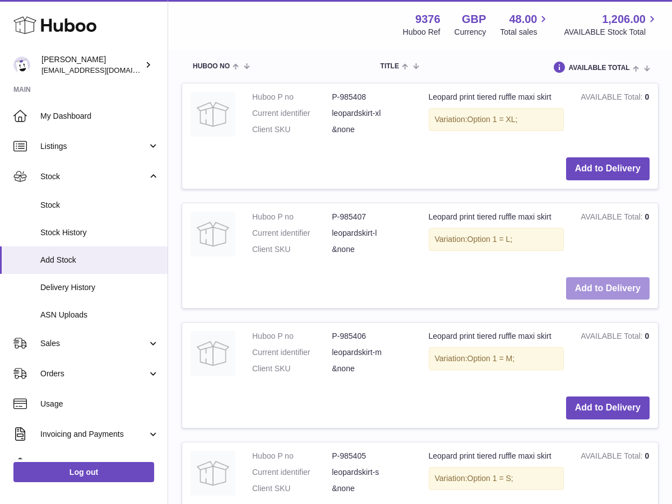
click at [597, 284] on button "Add to Delivery" at bounding box center [607, 288] width 83 height 23
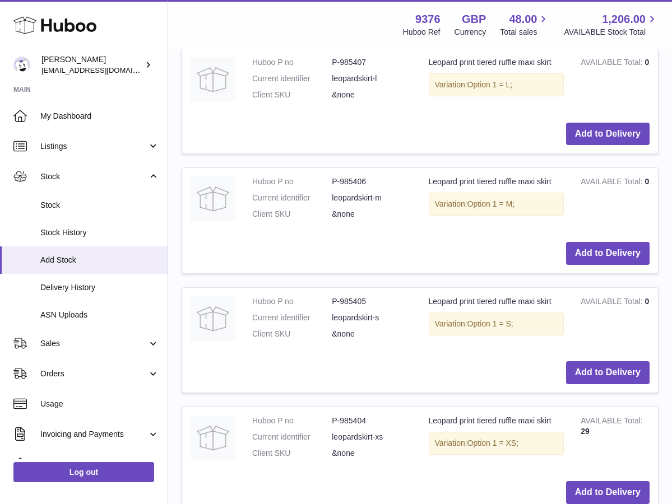
scroll to position [2044, 0]
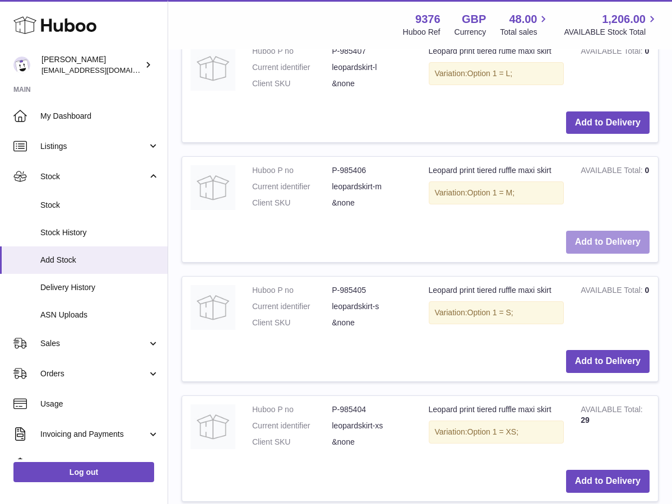
click at [610, 233] on button "Add to Delivery" at bounding box center [607, 242] width 83 height 23
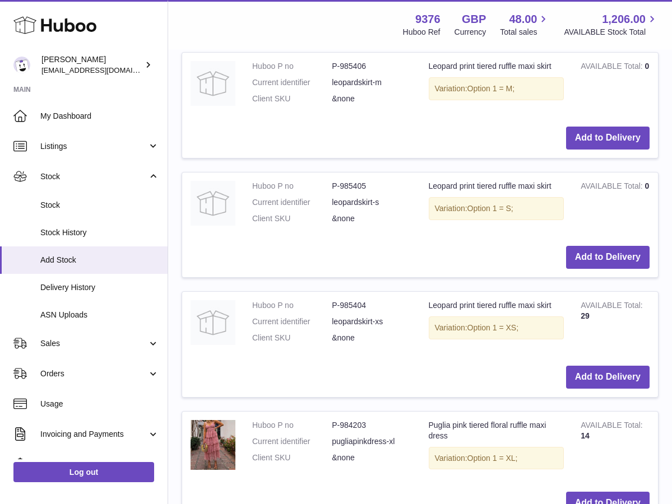
scroll to position [2151, 0]
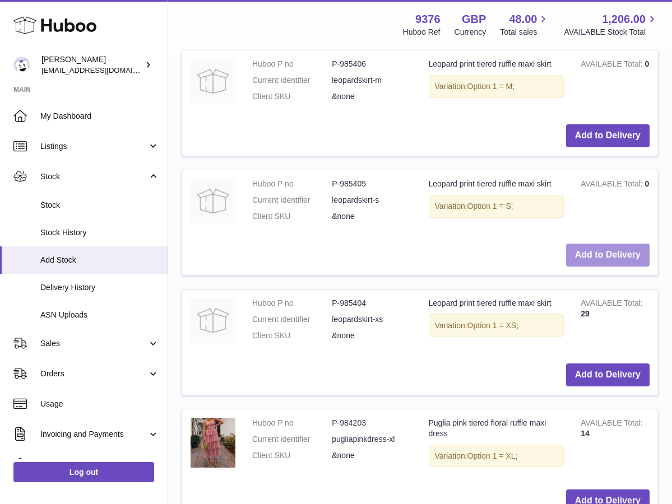
click at [606, 244] on button "Add to Delivery" at bounding box center [607, 255] width 83 height 23
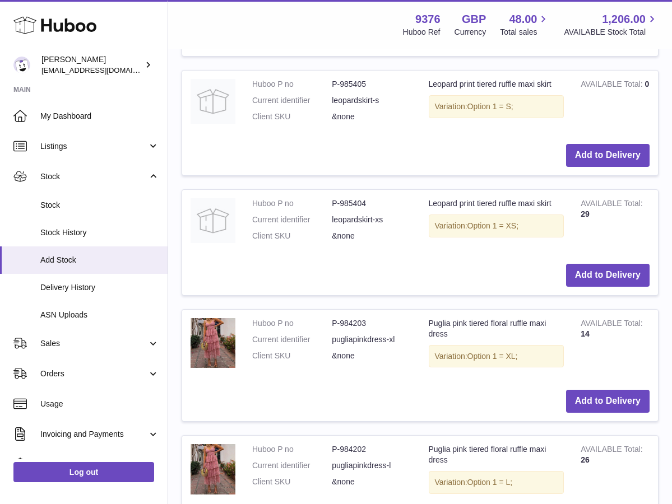
scroll to position [2253, 0]
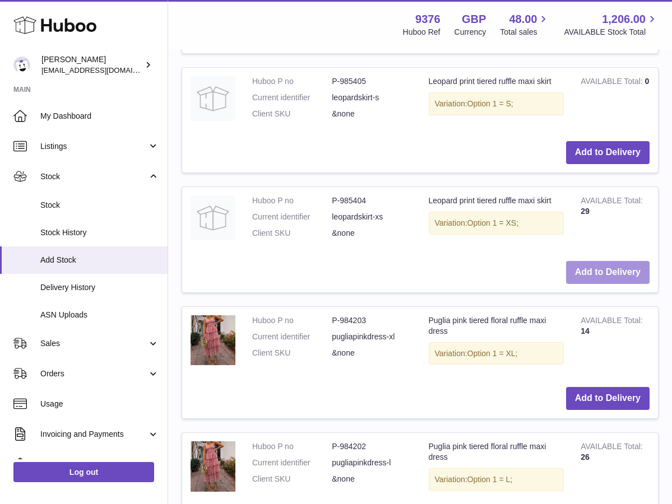
click at [615, 261] on button "Add to Delivery" at bounding box center [607, 272] width 83 height 23
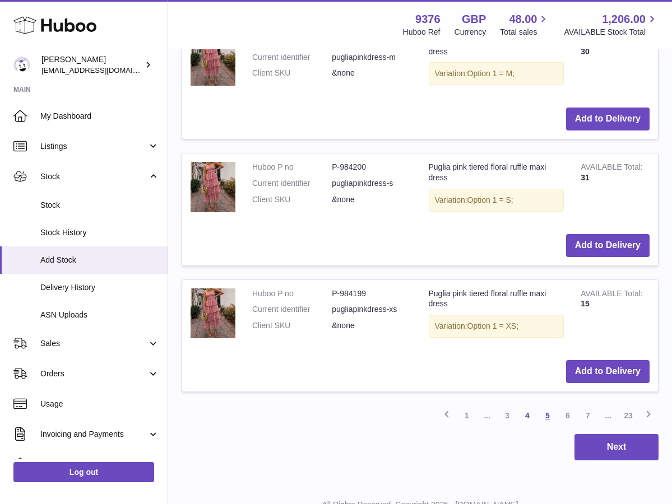
click at [543, 406] on link "5" at bounding box center [547, 416] width 20 height 20
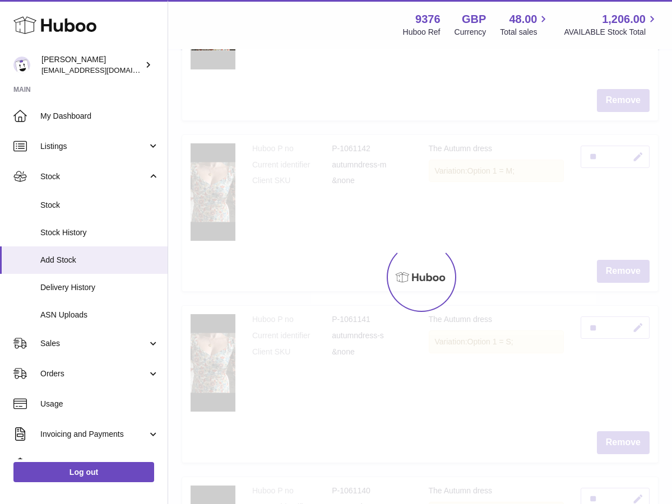
scroll to position [50, 0]
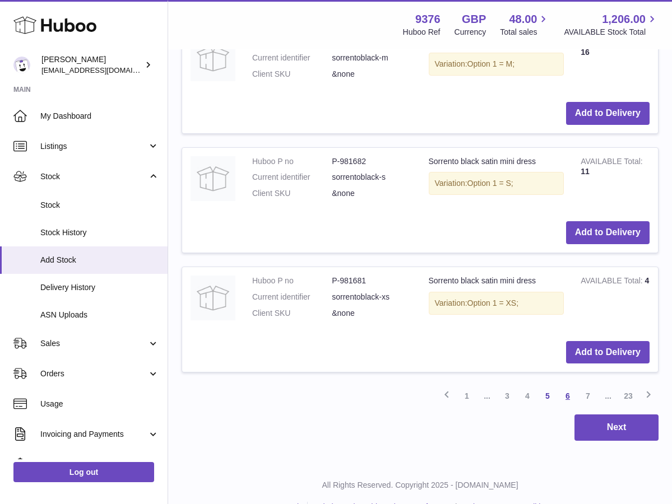
click at [567, 386] on link "6" at bounding box center [567, 396] width 20 height 20
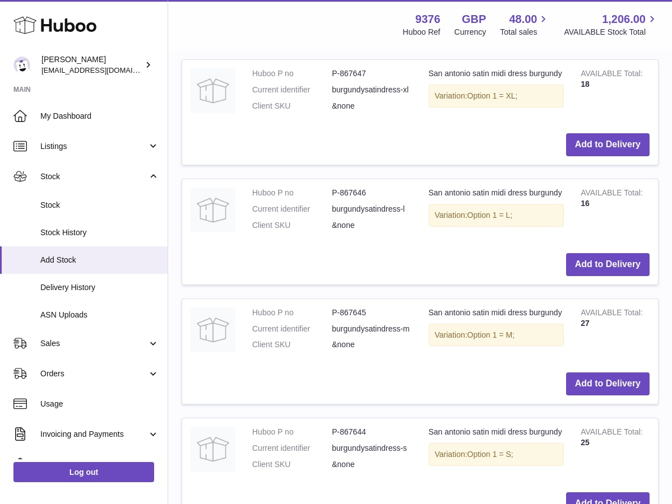
scroll to position [2733, 0]
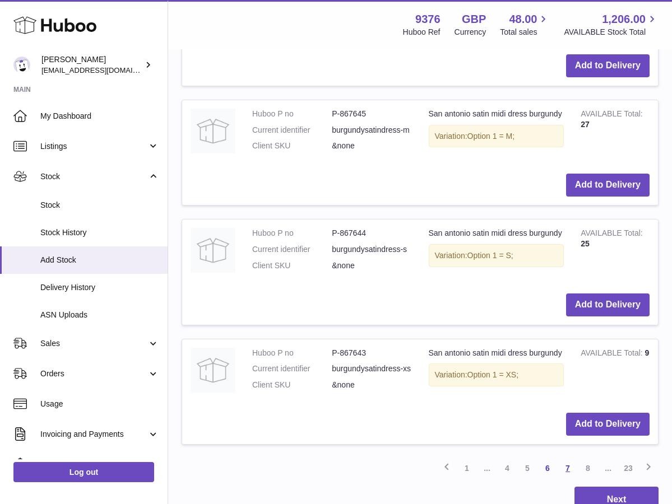
click at [563, 458] on link "7" at bounding box center [567, 468] width 20 height 20
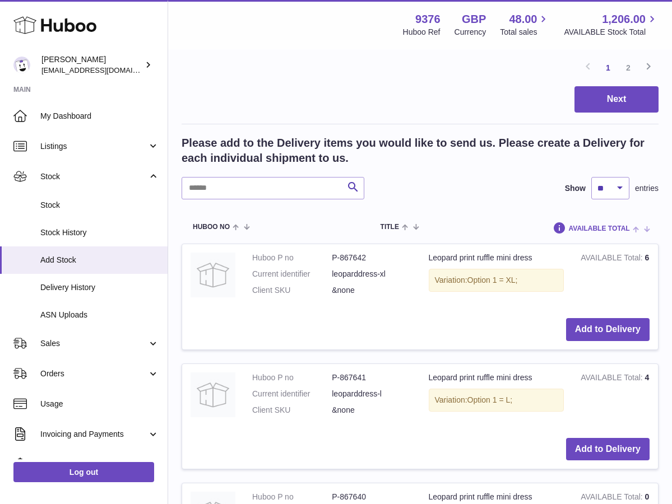
scroll to position [1844, 0]
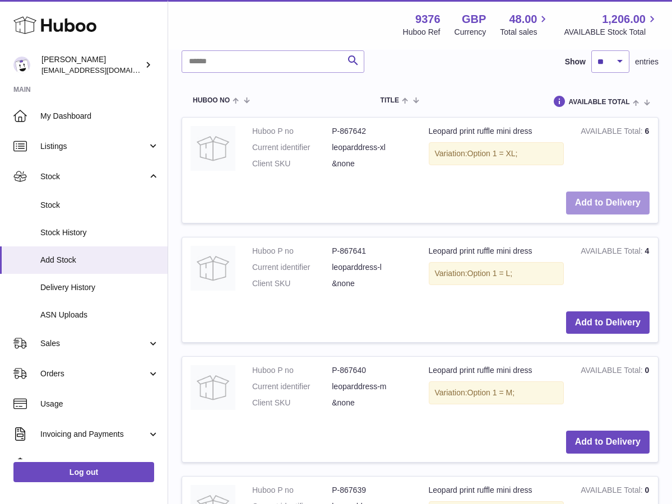
click at [598, 199] on button "Add to Delivery" at bounding box center [607, 203] width 83 height 23
click at [609, 311] on button "Add to Delivery" at bounding box center [607, 322] width 83 height 23
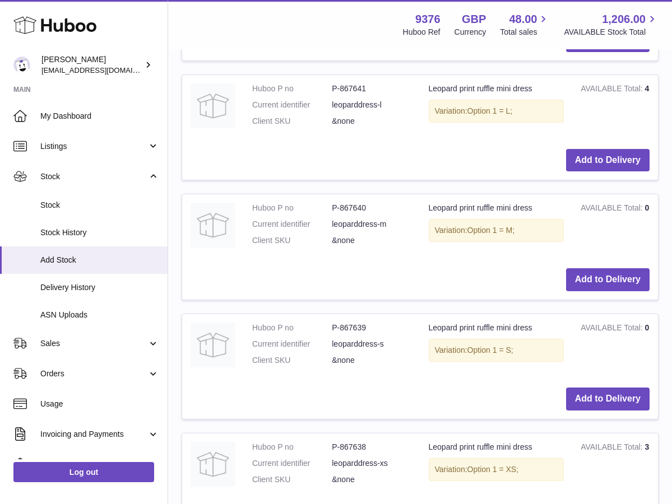
scroll to position [2015, 0]
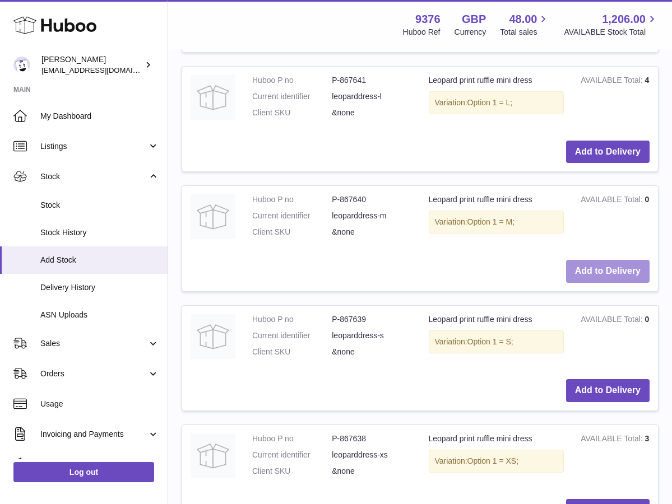
click at [606, 261] on button "Add to Delivery" at bounding box center [607, 271] width 83 height 23
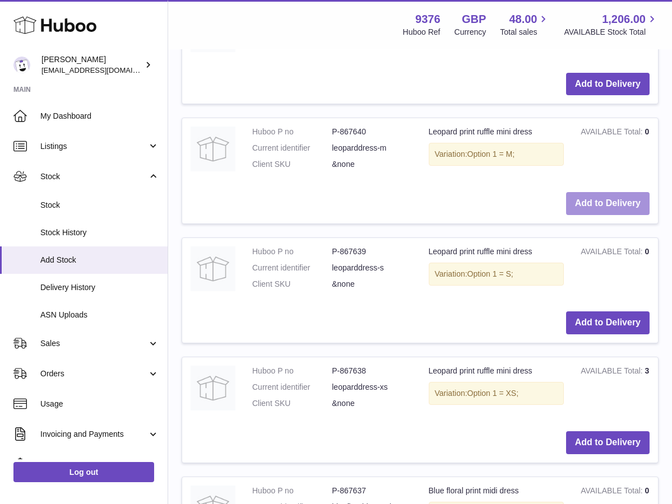
scroll to position [2120, 0]
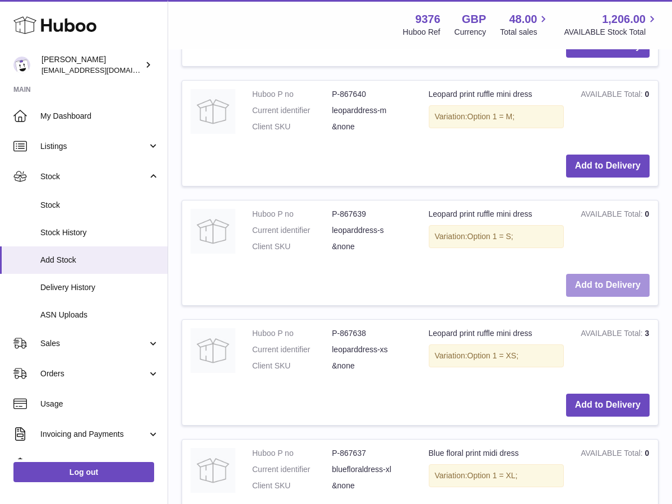
click at [617, 274] on button "Add to Delivery" at bounding box center [607, 285] width 83 height 23
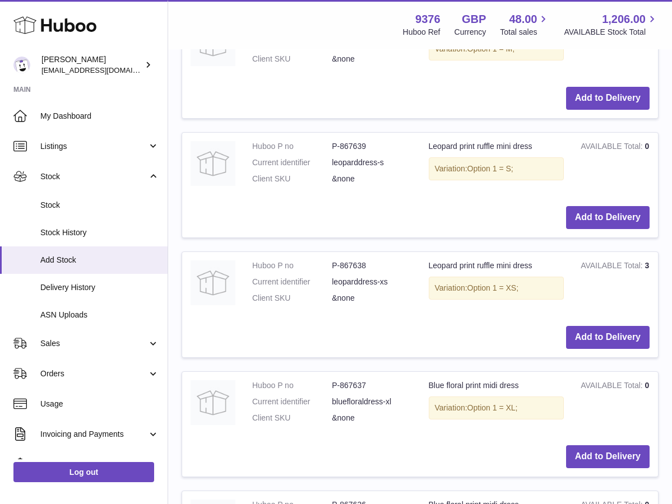
scroll to position [2203, 0]
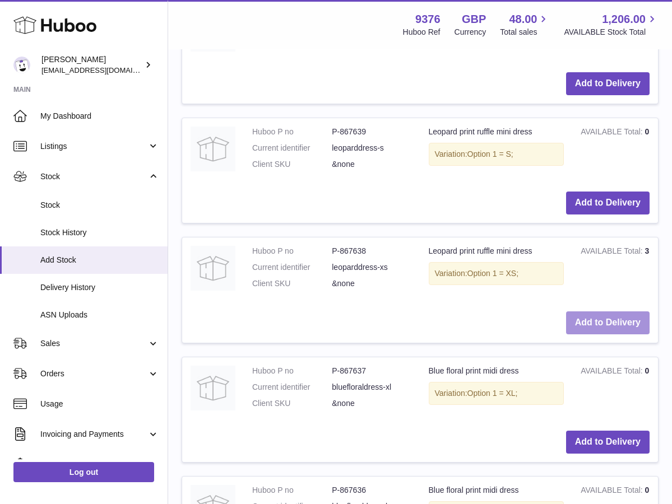
click at [620, 311] on button "Add to Delivery" at bounding box center [607, 322] width 83 height 23
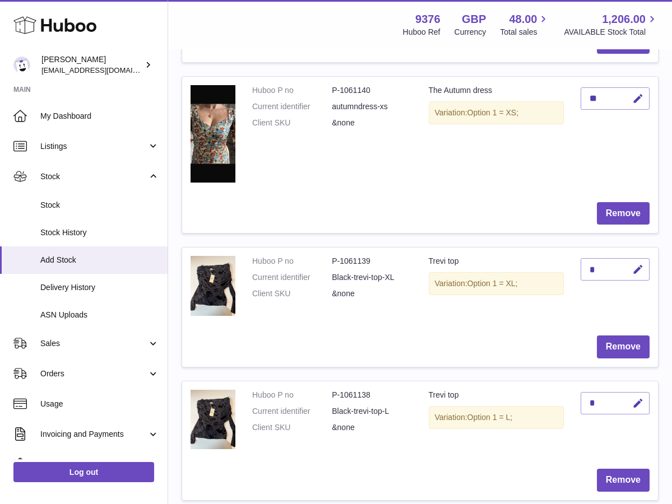
scroll to position [854, 0]
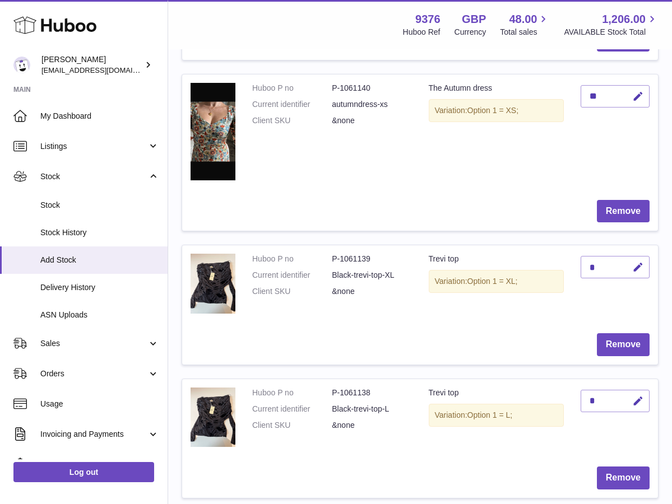
click at [608, 262] on div "*" at bounding box center [614, 267] width 69 height 22
click at [636, 263] on icon "button" at bounding box center [638, 268] width 12 height 12
type input "**"
click at [631, 263] on button "submit" at bounding box center [636, 267] width 21 height 18
click at [636, 396] on icon "button" at bounding box center [638, 402] width 12 height 12
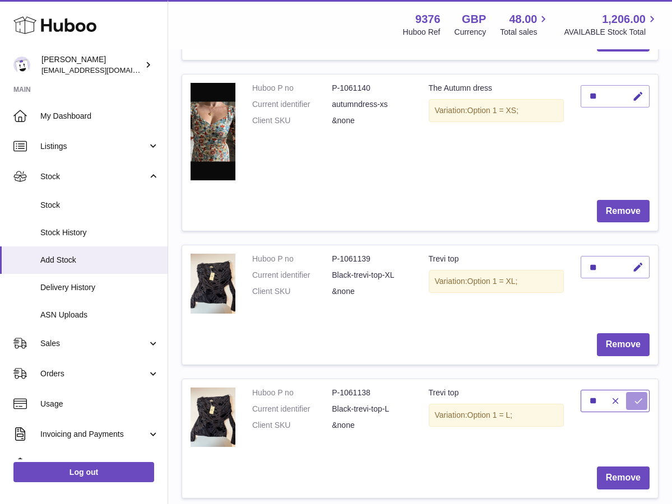
type input "**"
click at [632, 399] on button "submit" at bounding box center [636, 401] width 21 height 18
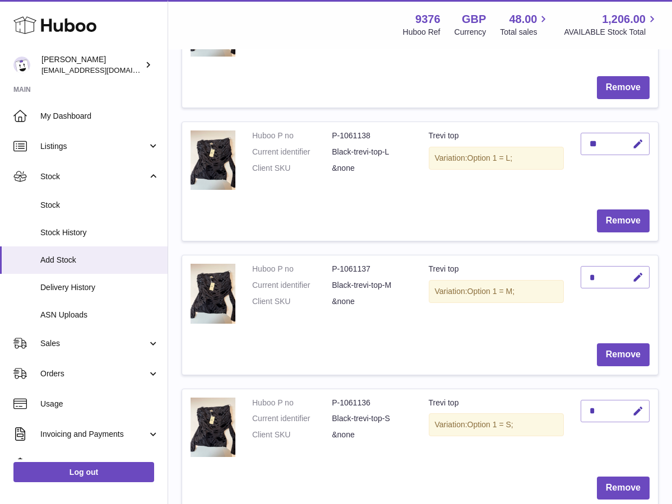
scroll to position [1114, 0]
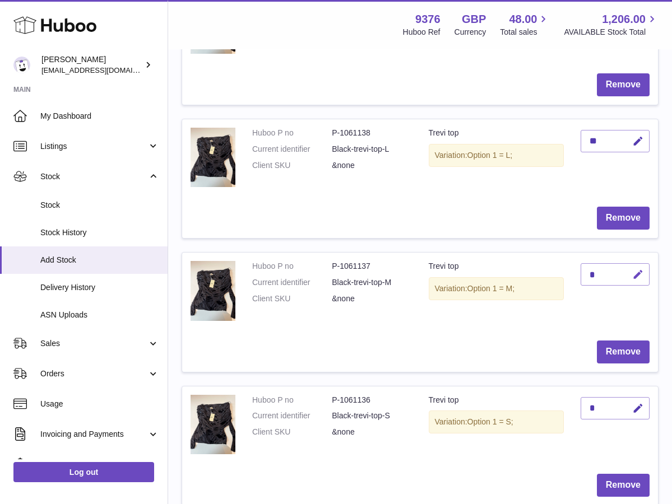
click at [638, 269] on icon "button" at bounding box center [638, 275] width 12 height 12
type input "**"
click at [645, 272] on button "submit" at bounding box center [636, 275] width 21 height 18
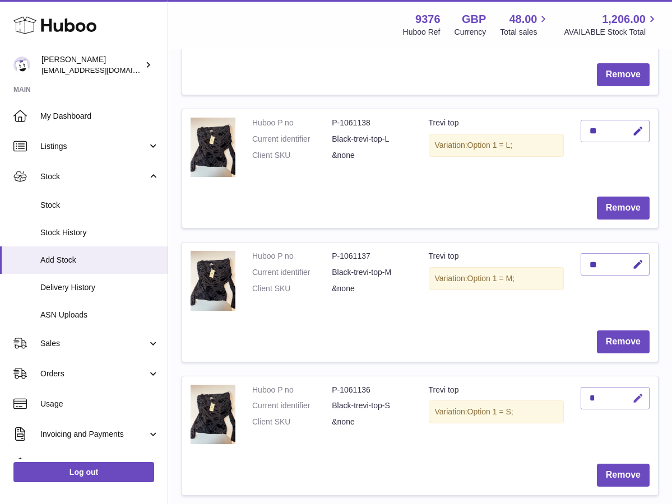
click at [633, 393] on icon "button" at bounding box center [638, 399] width 12 height 12
type input "**"
click at [640, 393] on icon "submit" at bounding box center [638, 398] width 10 height 10
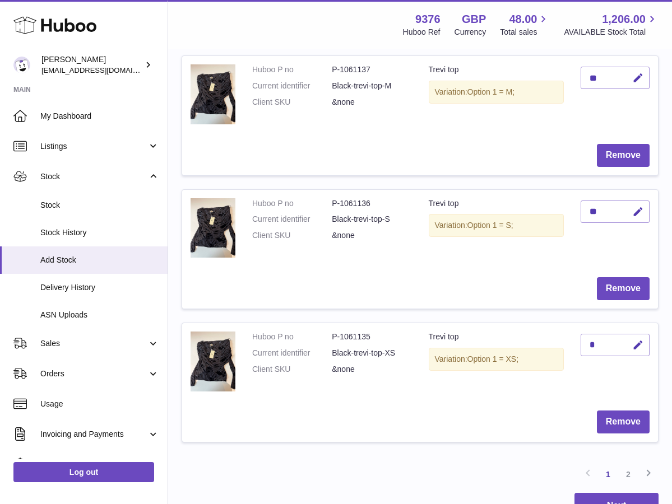
scroll to position [1311, 0]
click at [627, 340] on button "button" at bounding box center [636, 344] width 26 height 23
type input "**"
click at [646, 339] on button "submit" at bounding box center [636, 345] width 21 height 18
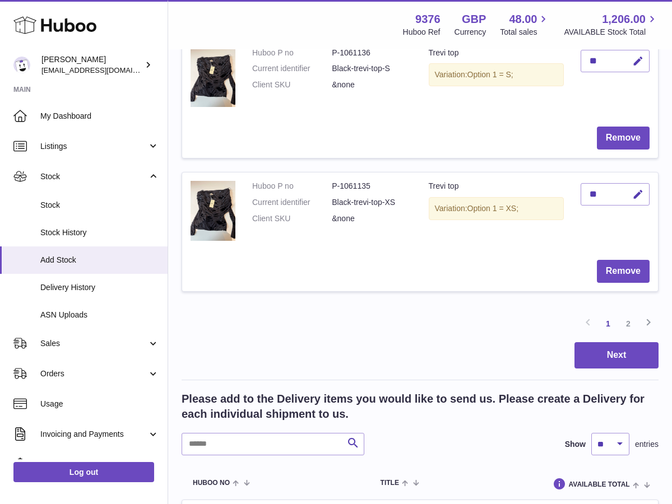
scroll to position [1486, 0]
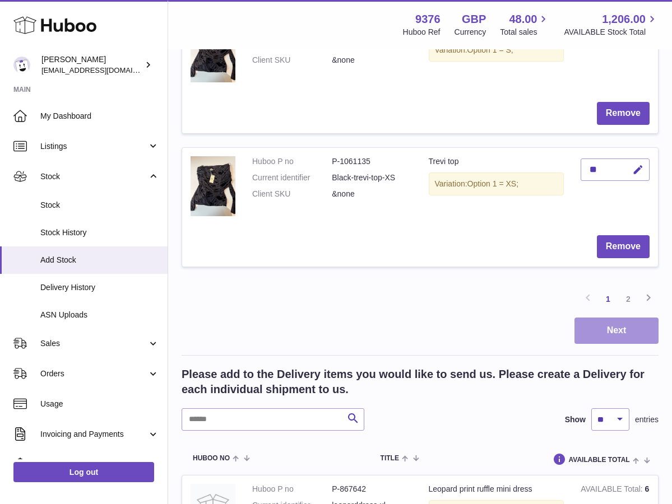
click at [625, 319] on button "Next" at bounding box center [616, 331] width 84 height 26
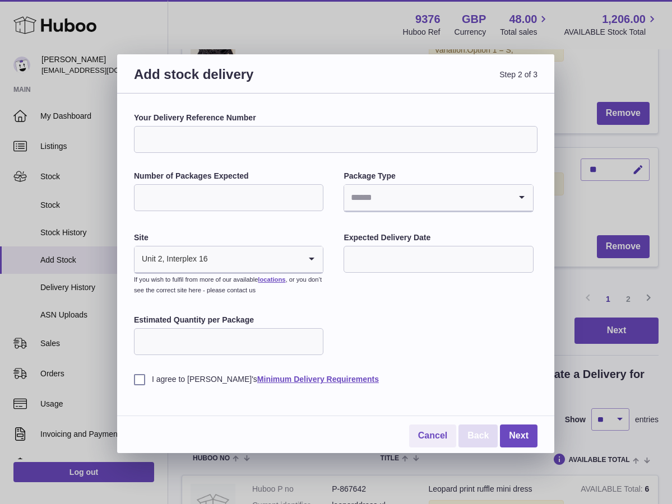
click at [469, 431] on link "Back" at bounding box center [477, 436] width 39 height 23
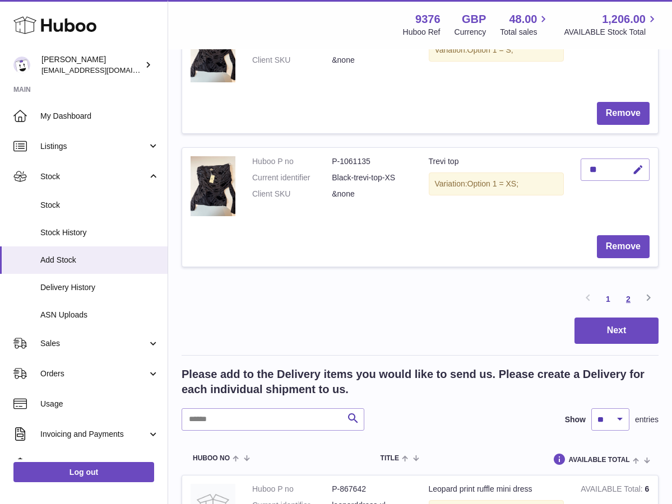
click at [626, 292] on link "2" at bounding box center [628, 299] width 20 height 20
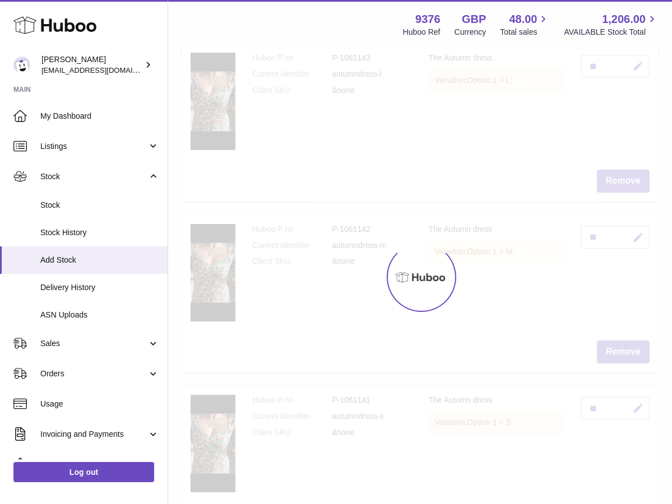
scroll to position [50, 0]
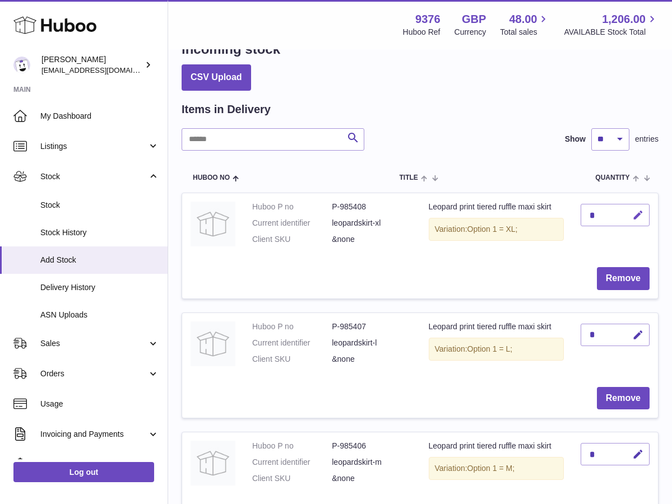
click at [641, 212] on icon "button" at bounding box center [638, 216] width 12 height 12
type input "**"
click at [636, 218] on icon "submit" at bounding box center [638, 215] width 10 height 10
click at [636, 332] on icon "button" at bounding box center [638, 335] width 12 height 12
type input "**"
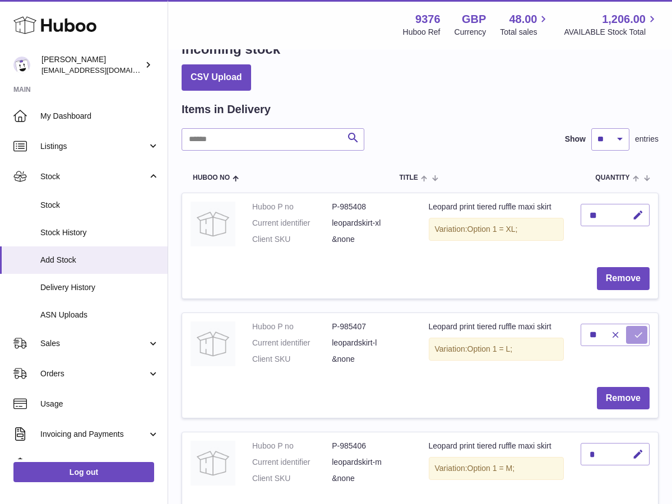
click at [634, 336] on icon "submit" at bounding box center [638, 335] width 10 height 10
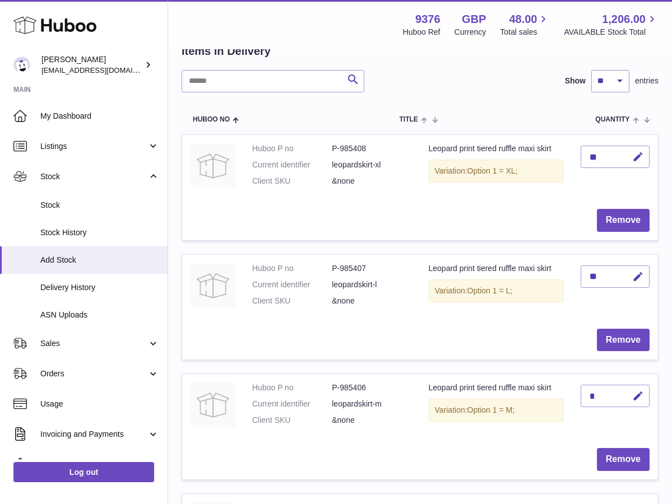
scroll to position [129, 0]
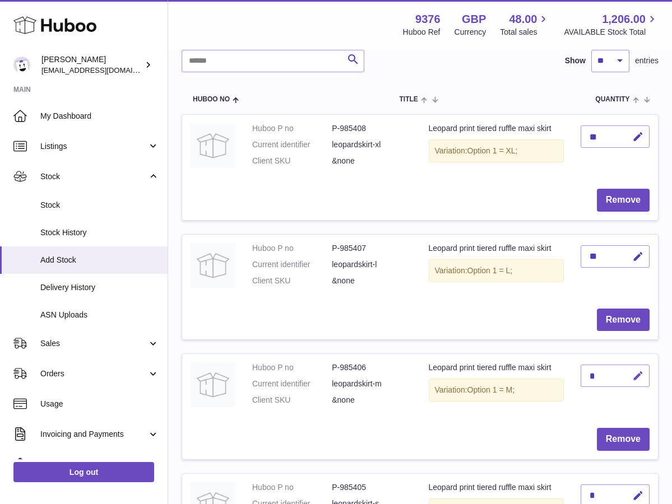
click at [639, 373] on icon "button" at bounding box center [638, 376] width 12 height 12
type input "**"
click at [641, 371] on icon "submit" at bounding box center [638, 376] width 10 height 10
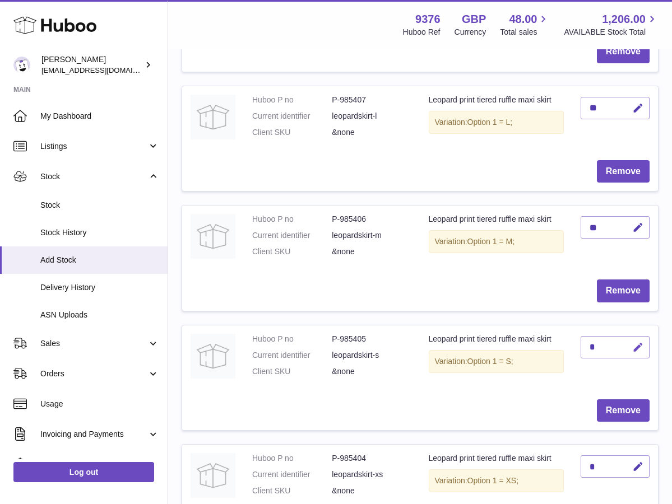
scroll to position [281, 0]
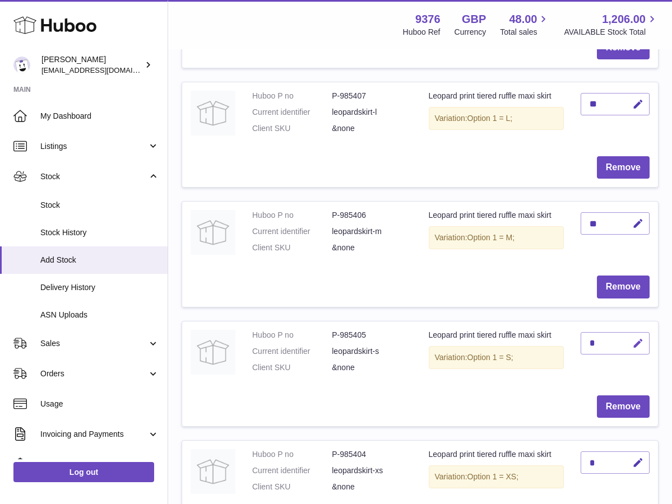
click at [635, 341] on icon "button" at bounding box center [638, 344] width 12 height 12
type input "*"
type input "**"
click at [638, 338] on icon "submit" at bounding box center [638, 343] width 10 height 10
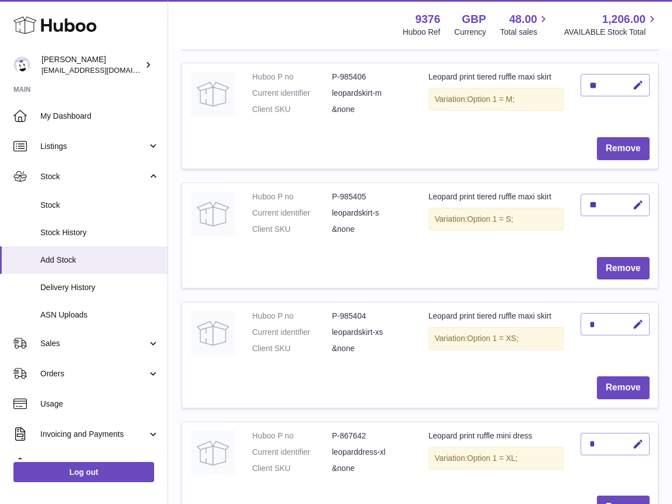
scroll to position [422, 0]
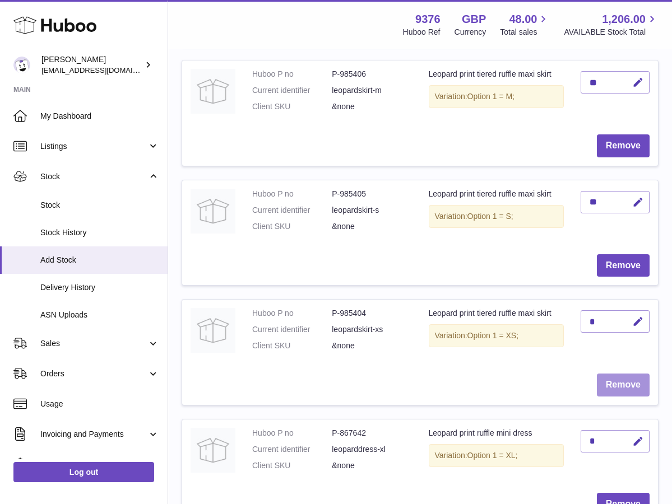
click at [617, 375] on button "Remove" at bounding box center [623, 385] width 53 height 23
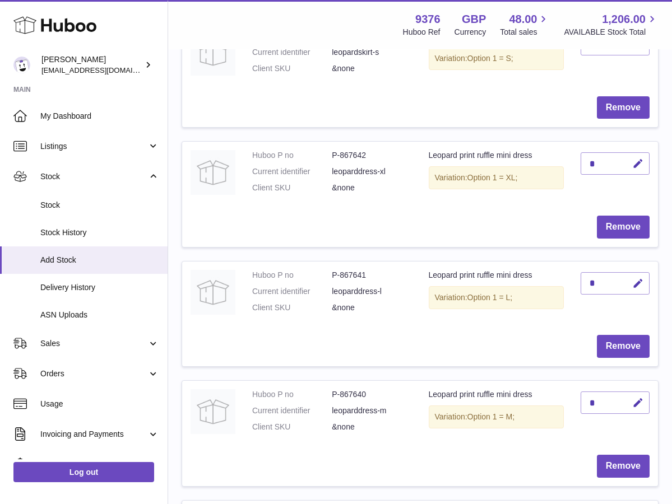
scroll to position [581, 0]
click at [635, 277] on icon "button" at bounding box center [638, 283] width 12 height 12
click at [634, 157] on icon "button" at bounding box center [638, 163] width 12 height 12
type input "**"
click at [639, 158] on icon "submit" at bounding box center [638, 163] width 10 height 10
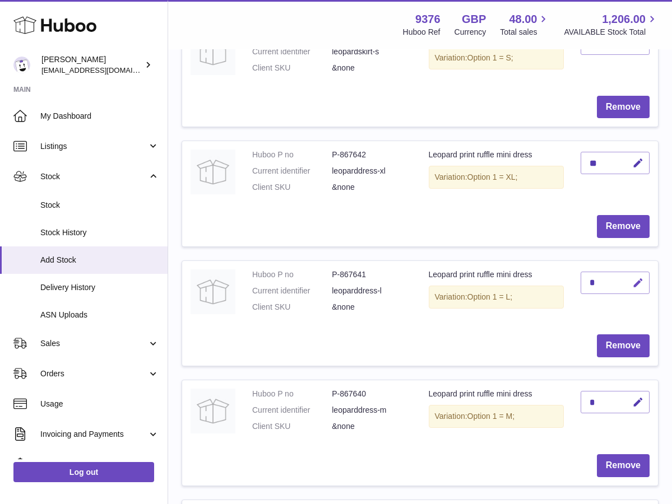
click at [638, 277] on icon "button" at bounding box center [638, 283] width 12 height 12
type input "**"
click at [637, 278] on icon "submit" at bounding box center [638, 283] width 10 height 10
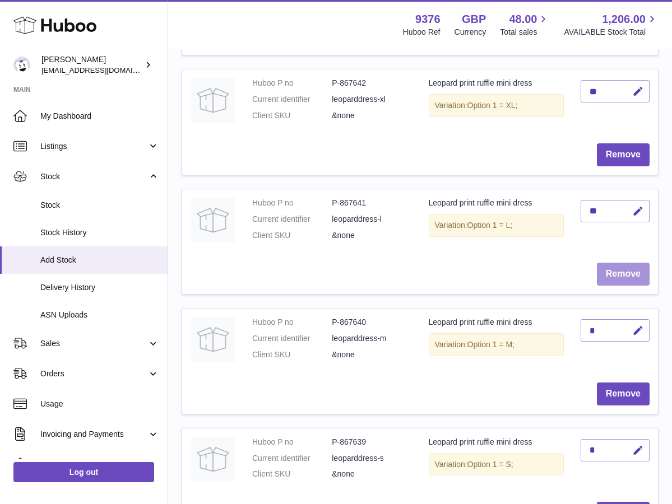
scroll to position [666, 0]
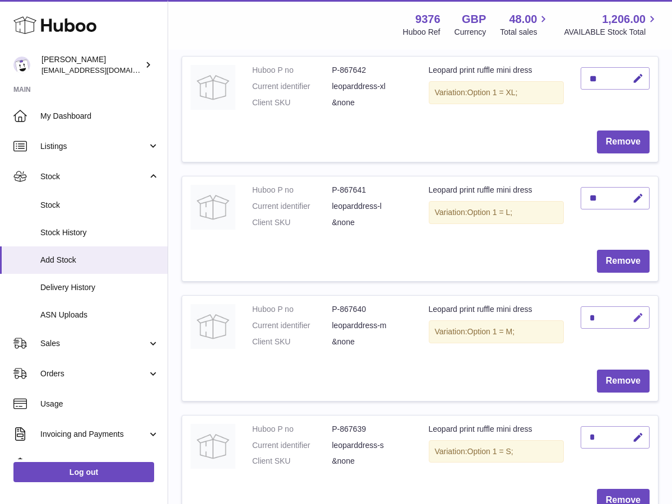
click at [631, 311] on button "button" at bounding box center [636, 317] width 26 height 23
type input "*"
type input "**"
click at [642, 313] on icon "submit" at bounding box center [638, 318] width 10 height 10
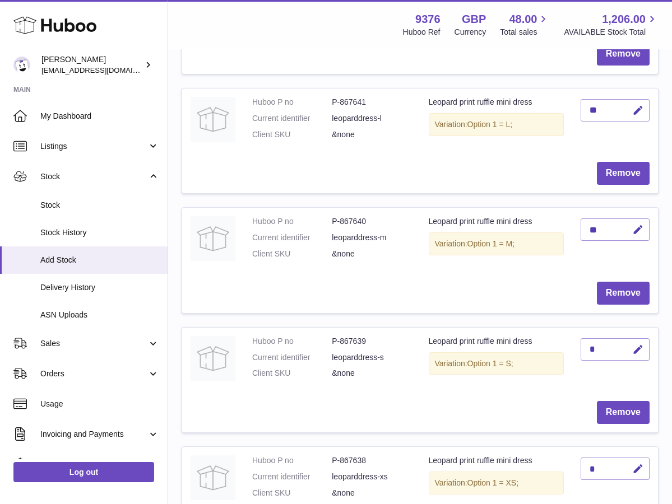
scroll to position [768, 0]
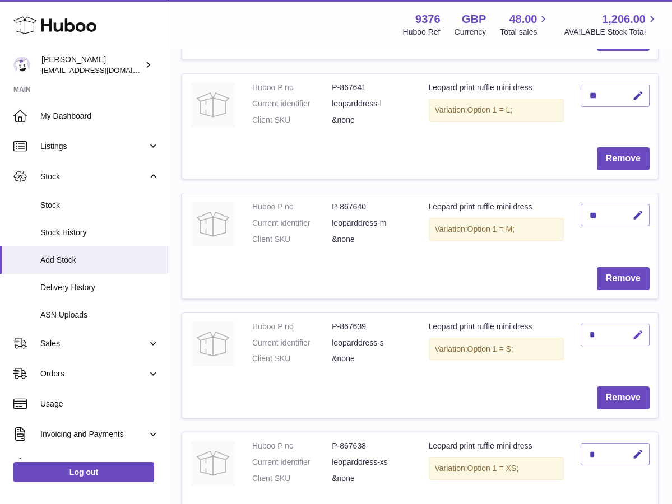
click at [639, 329] on icon "button" at bounding box center [638, 335] width 12 height 12
type input "**"
click at [635, 330] on icon "submit" at bounding box center [638, 335] width 10 height 10
click at [632, 449] on icon "button" at bounding box center [638, 455] width 12 height 12
type input "**"
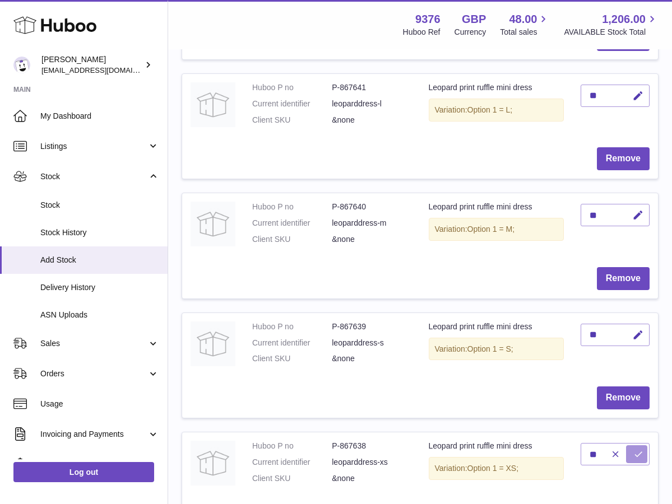
click at [639, 445] on button "submit" at bounding box center [636, 454] width 21 height 18
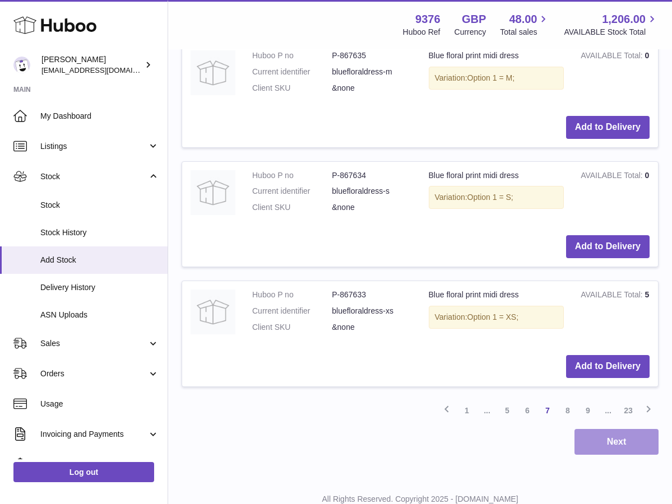
scroll to position [2309, 0]
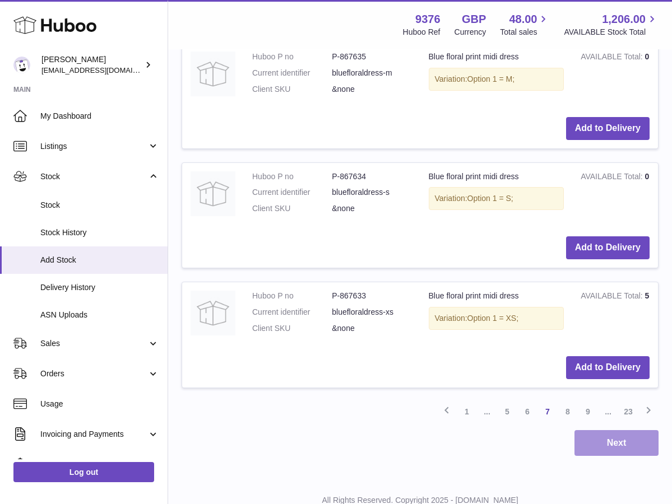
click at [615, 430] on button "Next" at bounding box center [616, 443] width 84 height 26
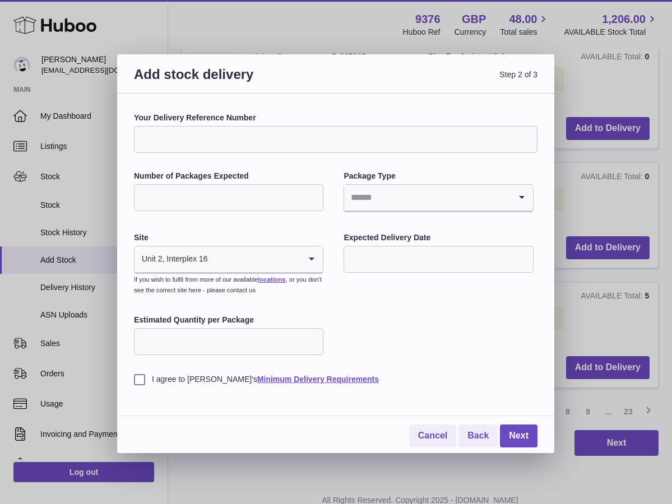
click at [295, 140] on input "Your Delivery Reference Number" at bounding box center [335, 139] width 403 height 27
type input "********"
click at [259, 199] on input "Number of Packages Expected" at bounding box center [228, 197] width 189 height 27
type input "*"
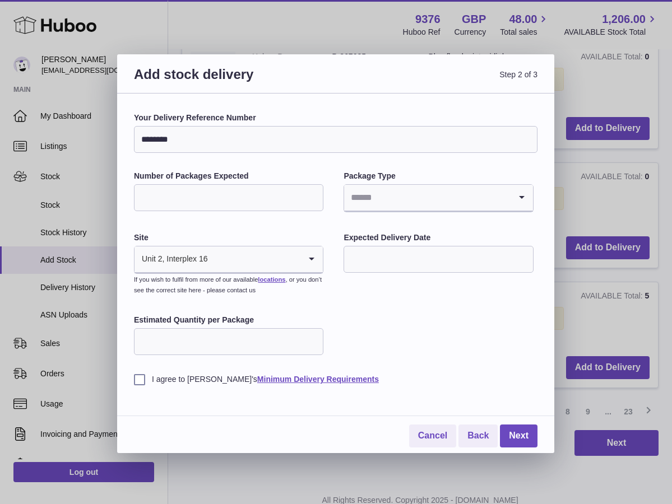
click at [397, 201] on input "Search for option" at bounding box center [427, 198] width 166 height 26
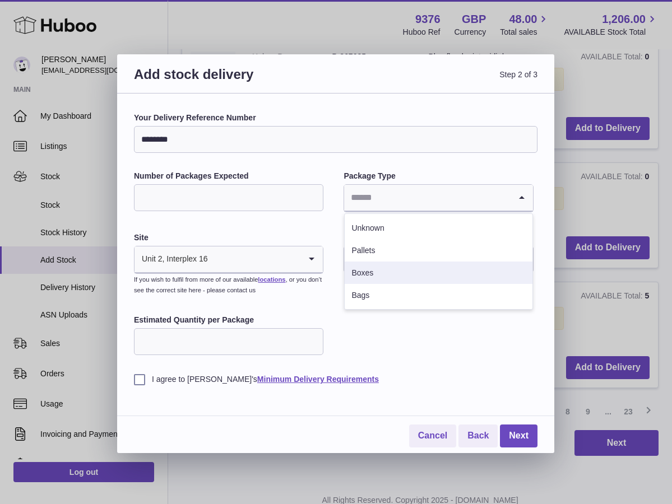
click at [397, 266] on li "Boxes" at bounding box center [438, 273] width 187 height 22
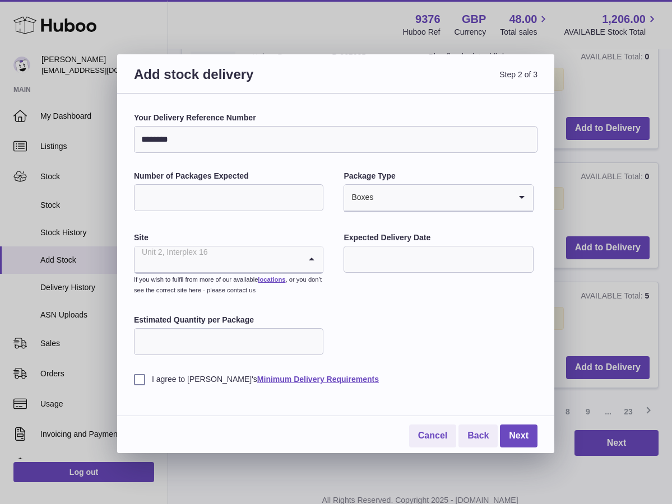
click at [272, 262] on input "Search for option" at bounding box center [217, 259] width 166 height 26
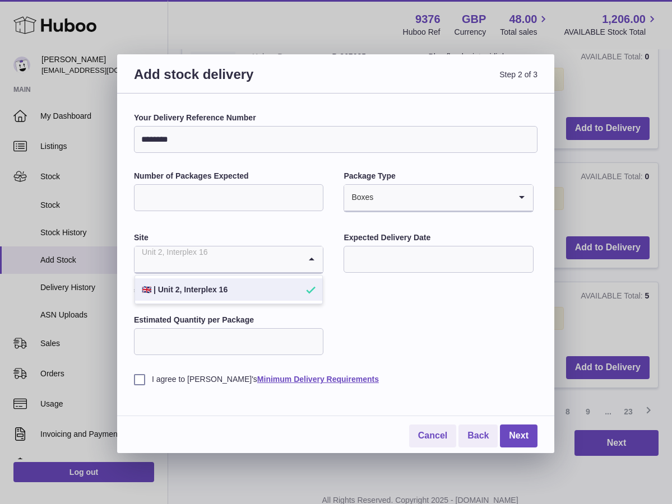
click at [258, 287] on li "🇬🇧 | Unit 2, Interplex 16" at bounding box center [228, 289] width 187 height 22
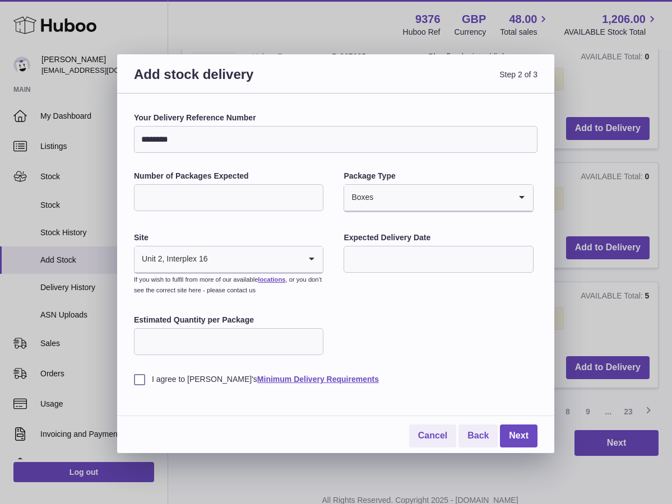
click at [243, 333] on input "Estimated Quantity per Package" at bounding box center [228, 341] width 189 height 27
type input "*"
type input "**"
click at [429, 260] on input "text" at bounding box center [437, 259] width 189 height 27
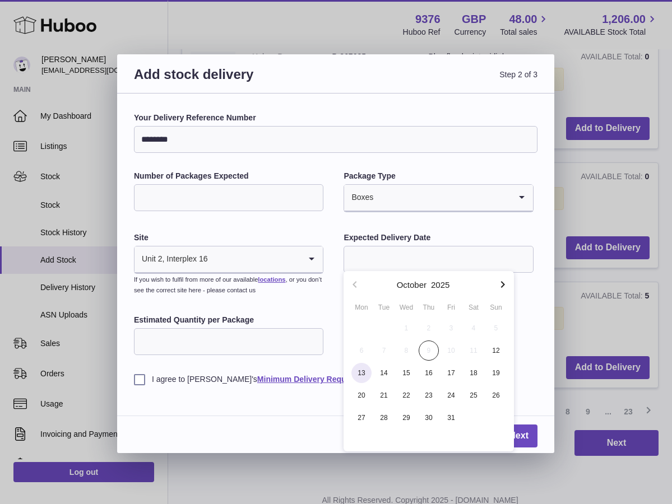
click at [359, 372] on span "13" at bounding box center [361, 373] width 20 height 20
type input "**********"
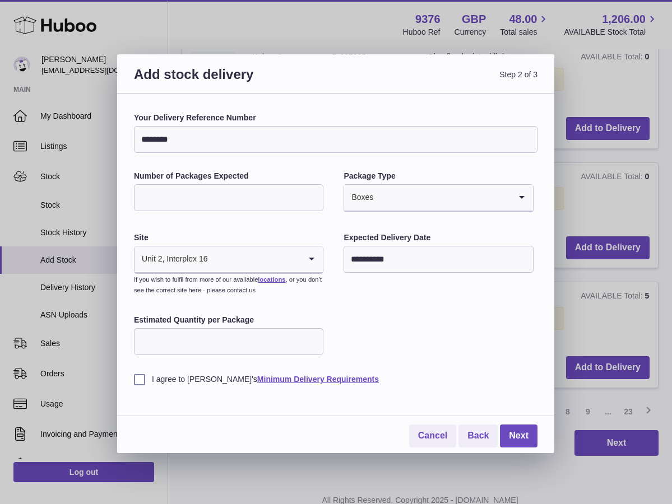
click at [139, 380] on label "I agree to Huboo's Minimum Delivery Requirements" at bounding box center [335, 379] width 403 height 11
click at [519, 425] on link "Next" at bounding box center [519, 436] width 38 height 23
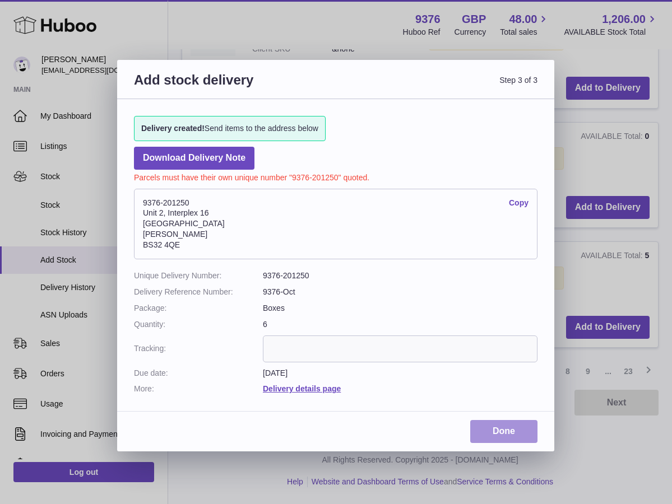
scroll to position [1202, 0]
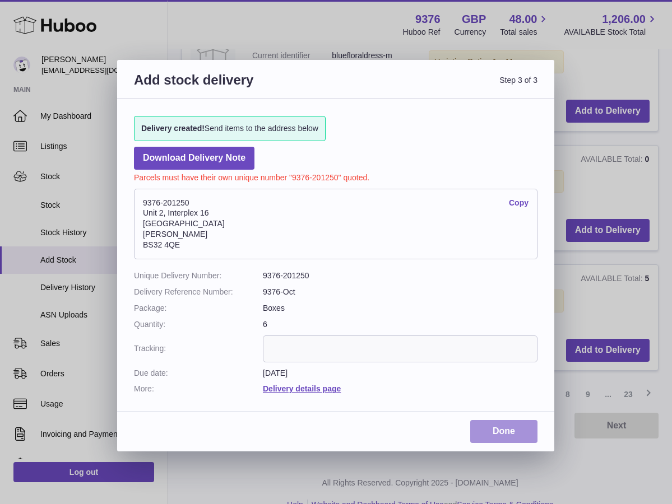
click at [519, 424] on link "Done" at bounding box center [503, 431] width 67 height 23
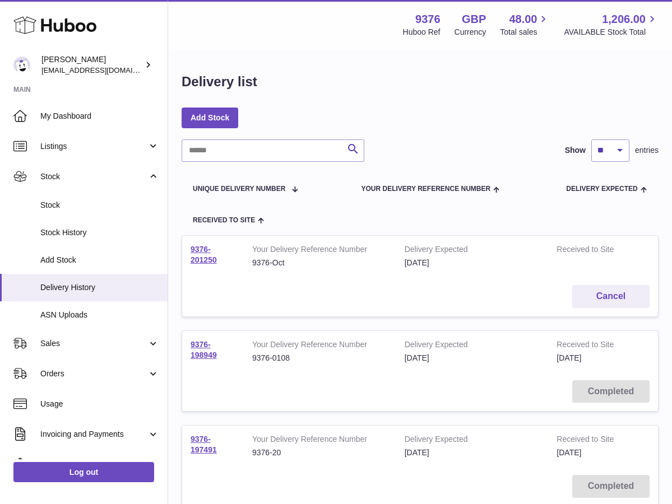
drag, startPoint x: 219, startPoint y: 257, endPoint x: 189, endPoint y: 245, distance: 32.1
click at [189, 245] on td "9376-201250" at bounding box center [213, 256] width 62 height 41
copy link "9376-201250"
